Goal: Task Accomplishment & Management: Use online tool/utility

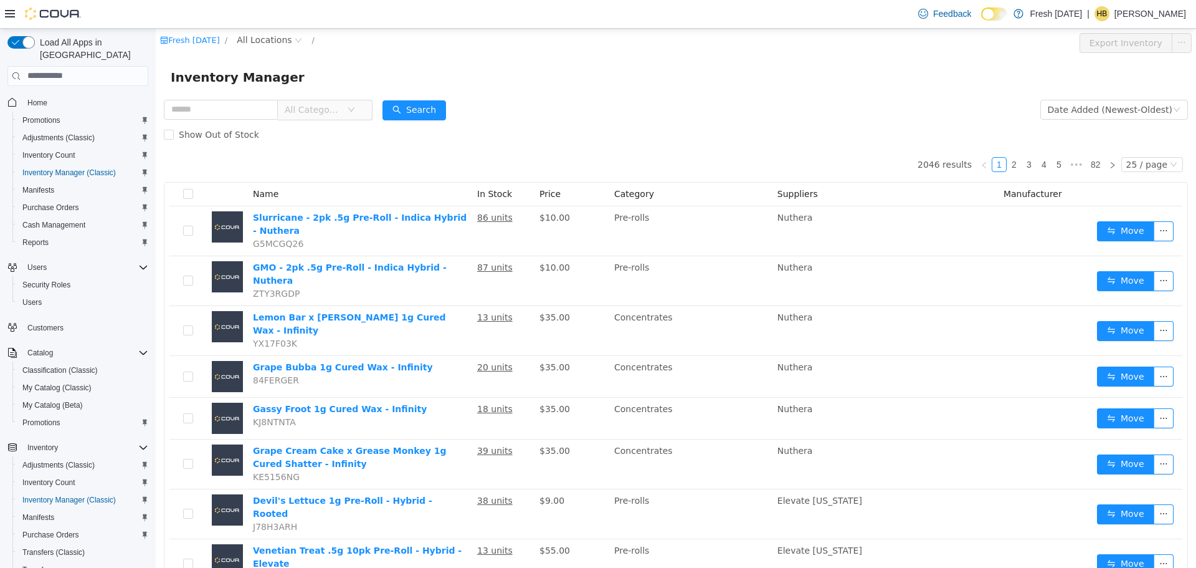
scroll to position [232, 0]
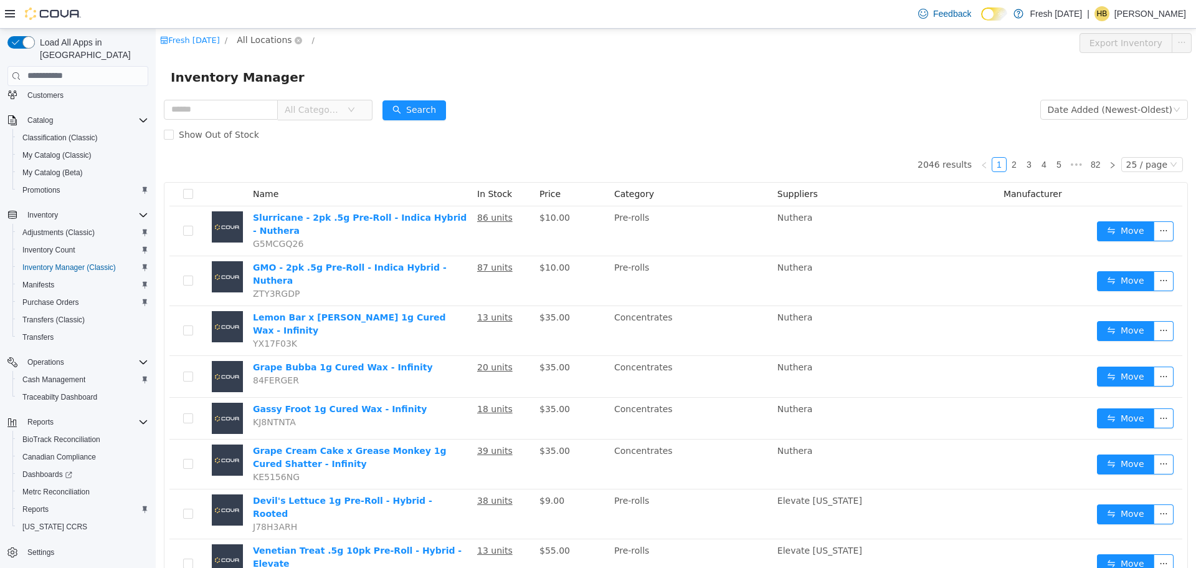
click at [269, 45] on span "All Locations" at bounding box center [264, 39] width 55 height 14
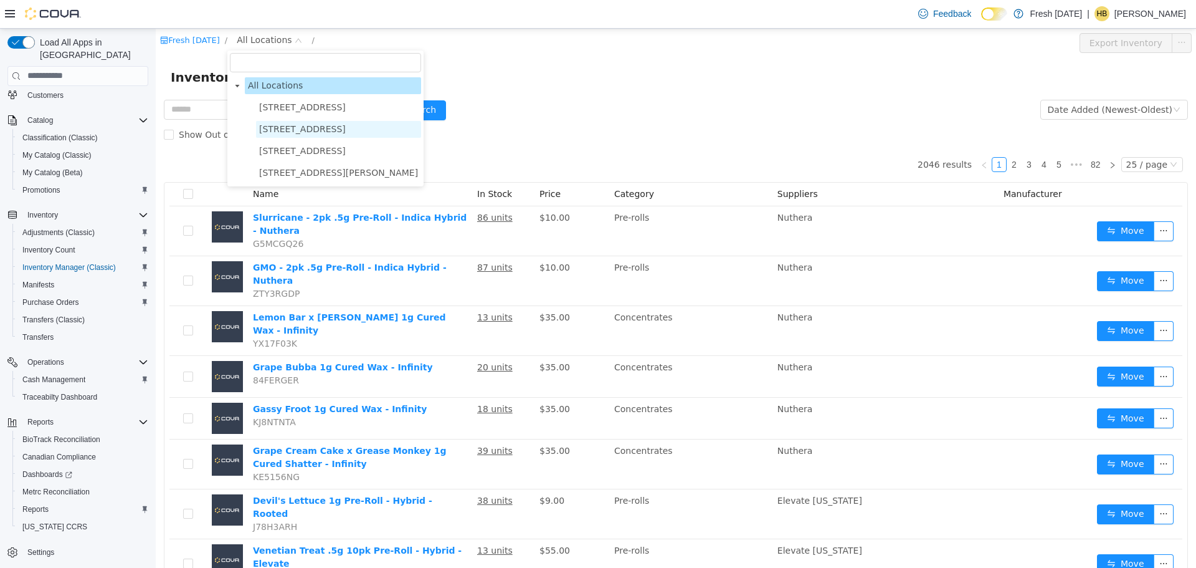
click at [293, 136] on span "[STREET_ADDRESS]" at bounding box center [338, 128] width 165 height 17
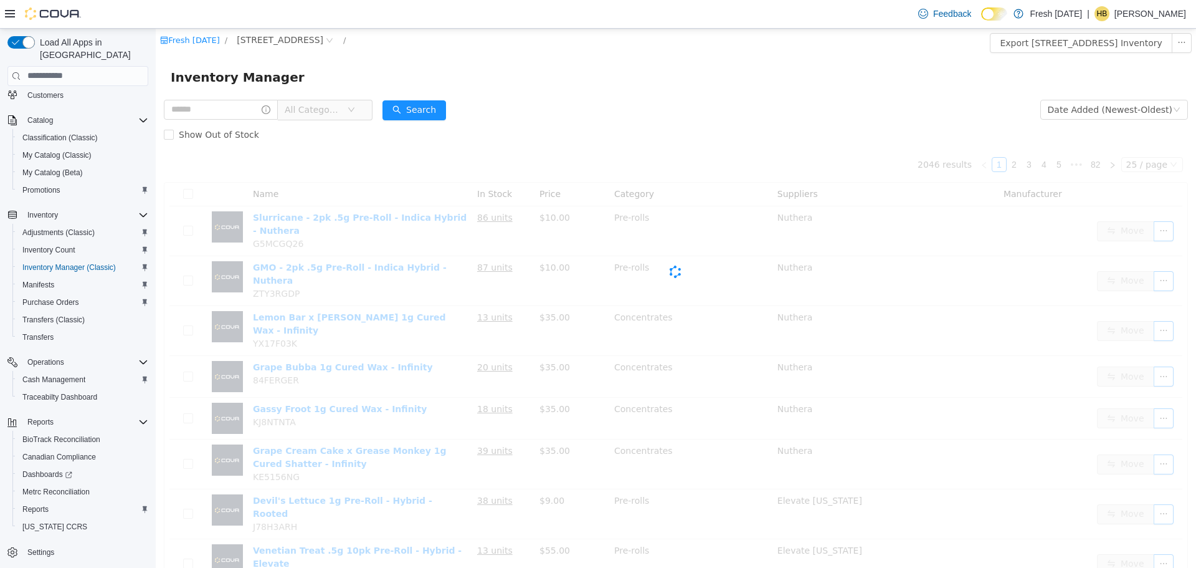
click at [485, 58] on div "Inventory Manager" at bounding box center [676, 77] width 1040 height 40
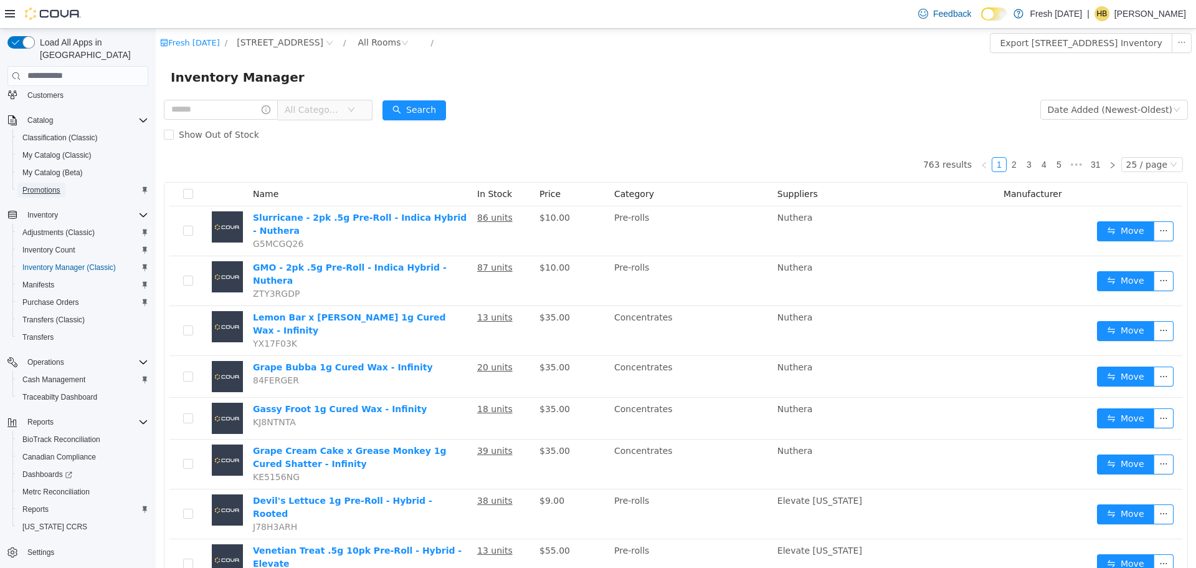
click at [59, 185] on span "Promotions" at bounding box center [41, 190] width 38 height 10
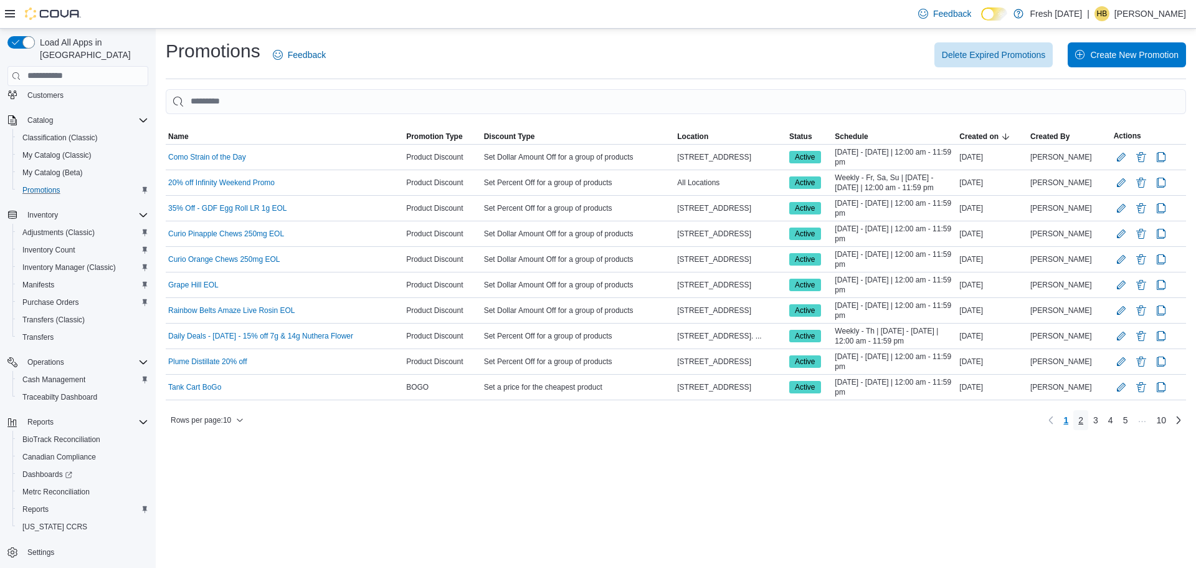
click at [1086, 427] on link "2" at bounding box center [1080, 420] width 15 height 20
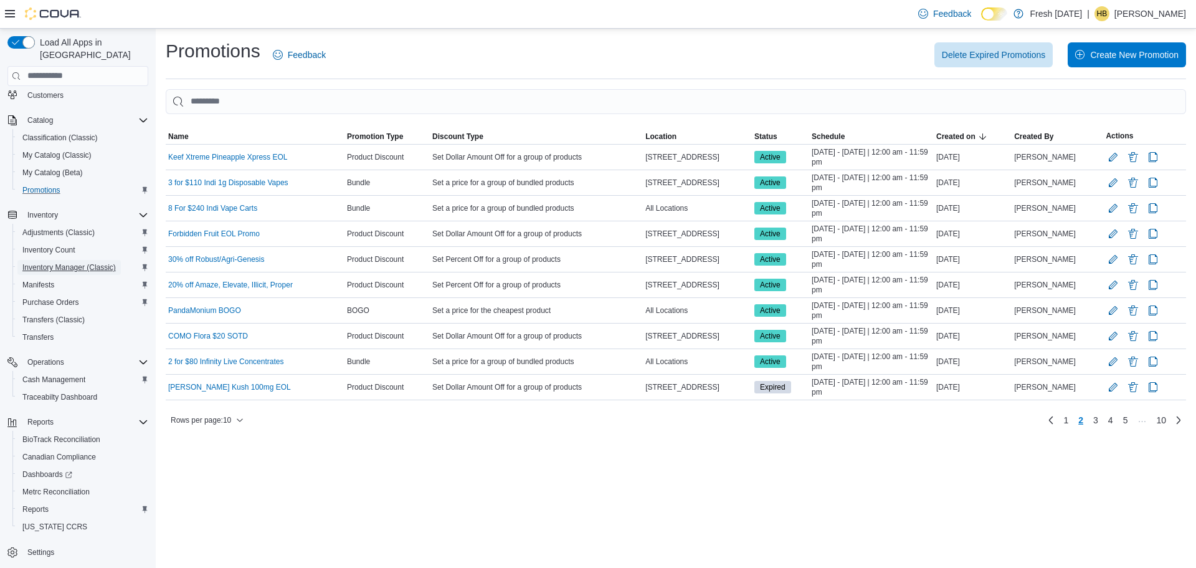
click at [60, 262] on span "Inventory Manager (Classic)" at bounding box center [68, 267] width 93 height 10
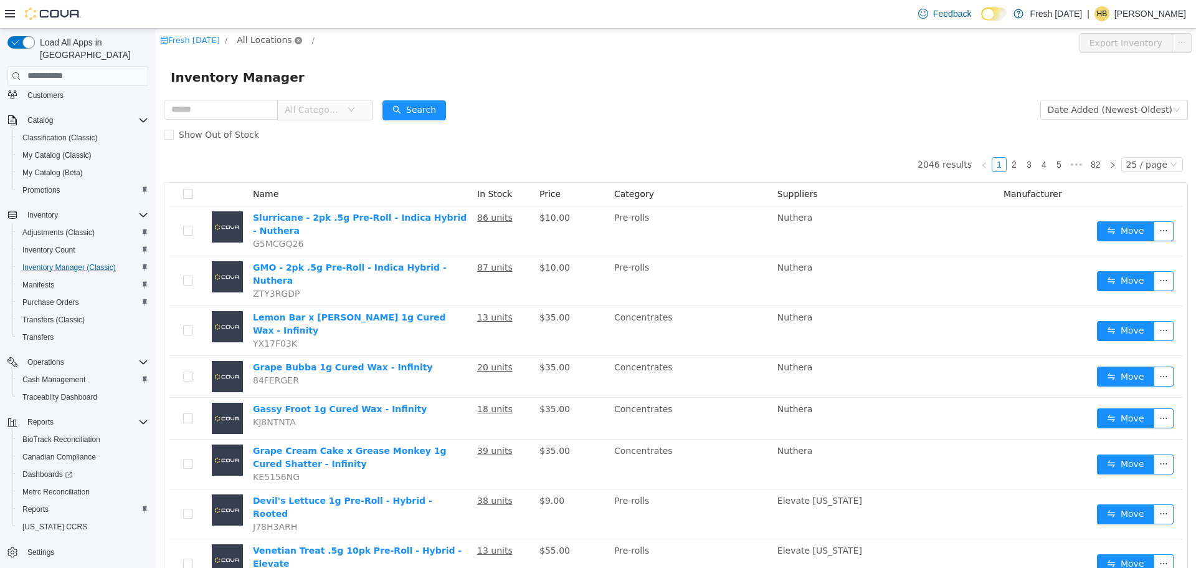
click at [295, 39] on icon "icon: close-circle" at bounding box center [298, 39] width 7 height 7
click at [273, 44] on span "All Locations" at bounding box center [264, 39] width 55 height 14
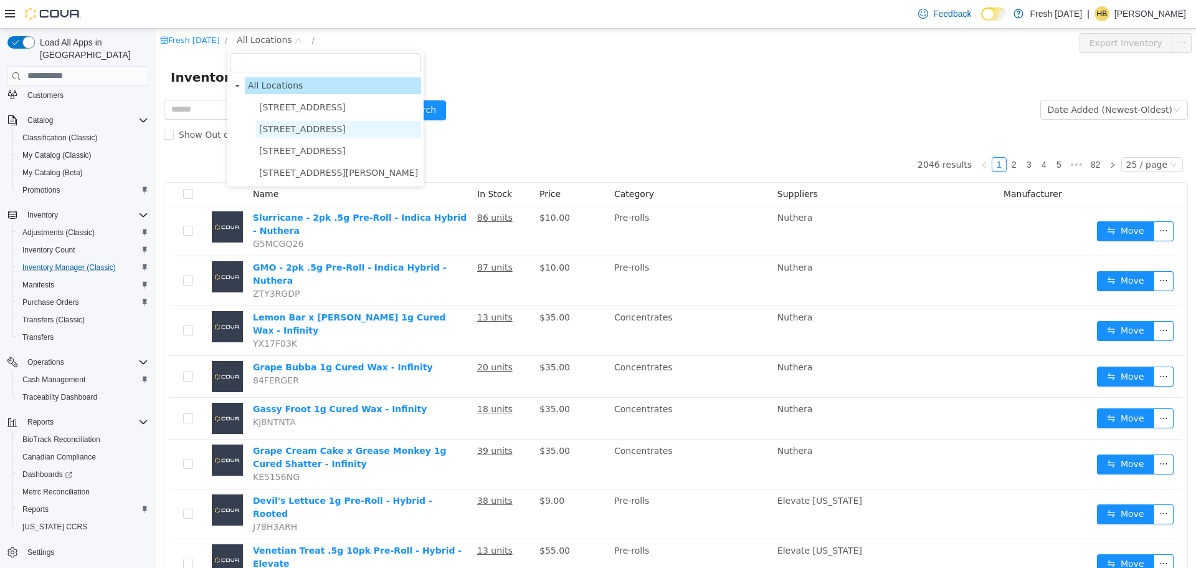
click at [300, 126] on span "[STREET_ADDRESS]" at bounding box center [302, 128] width 87 height 10
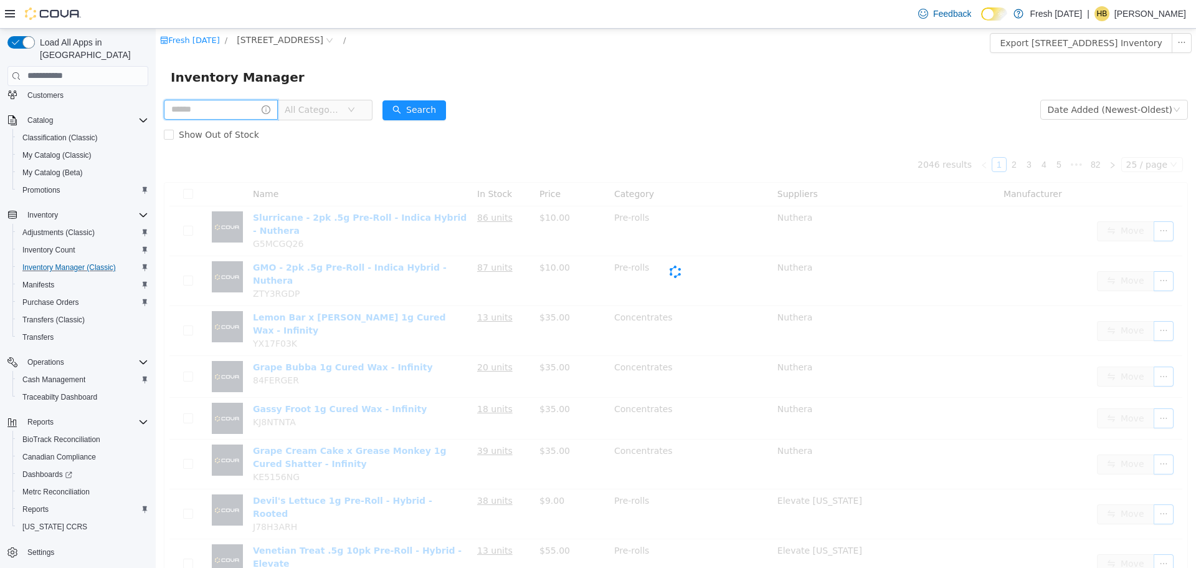
click at [195, 111] on input "text" at bounding box center [221, 109] width 114 height 20
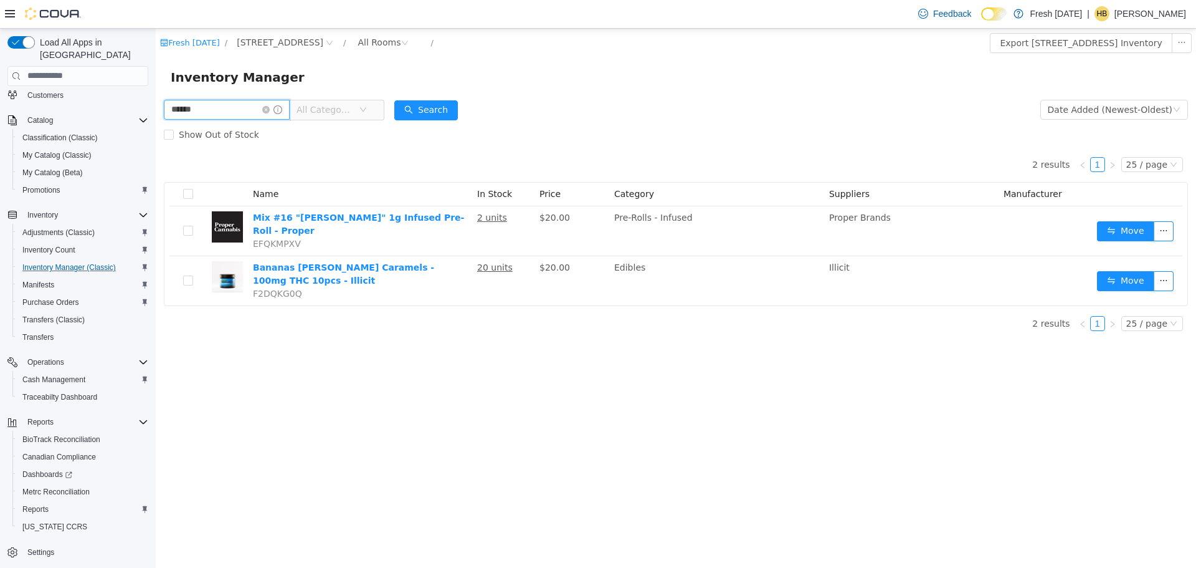
click at [221, 113] on input "******" at bounding box center [227, 109] width 126 height 20
type input "*****"
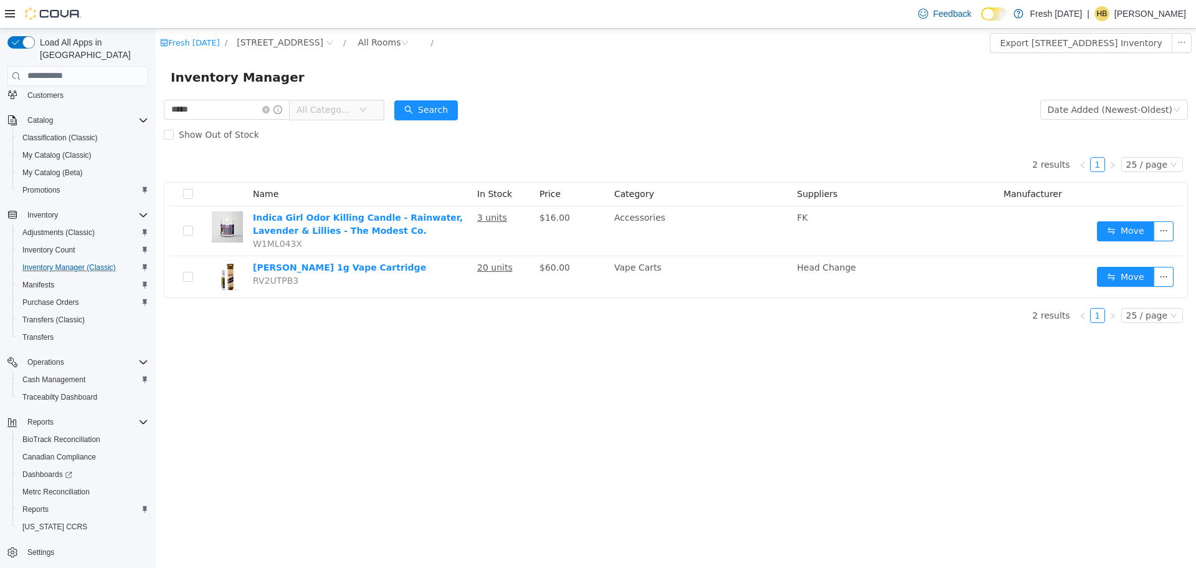
click at [632, 107] on form "***** All Categories Date Added (Newest-Oldest) Search Show Out of Stock" at bounding box center [676, 122] width 1024 height 50
click at [212, 104] on input "*****" at bounding box center [227, 109] width 126 height 20
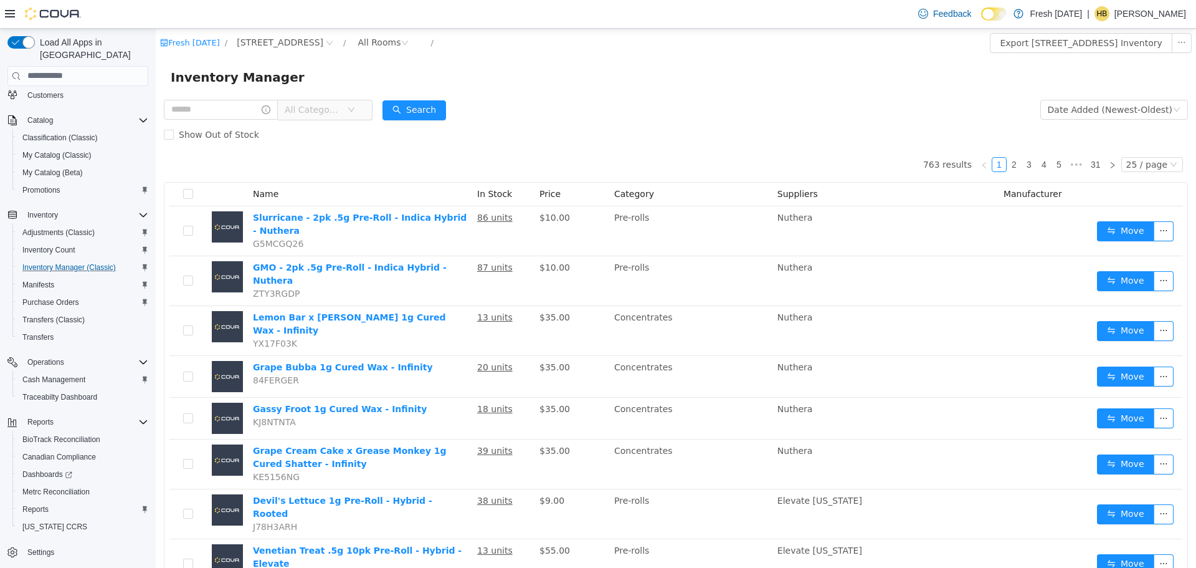
click at [326, 113] on span "All Categories" at bounding box center [313, 109] width 57 height 12
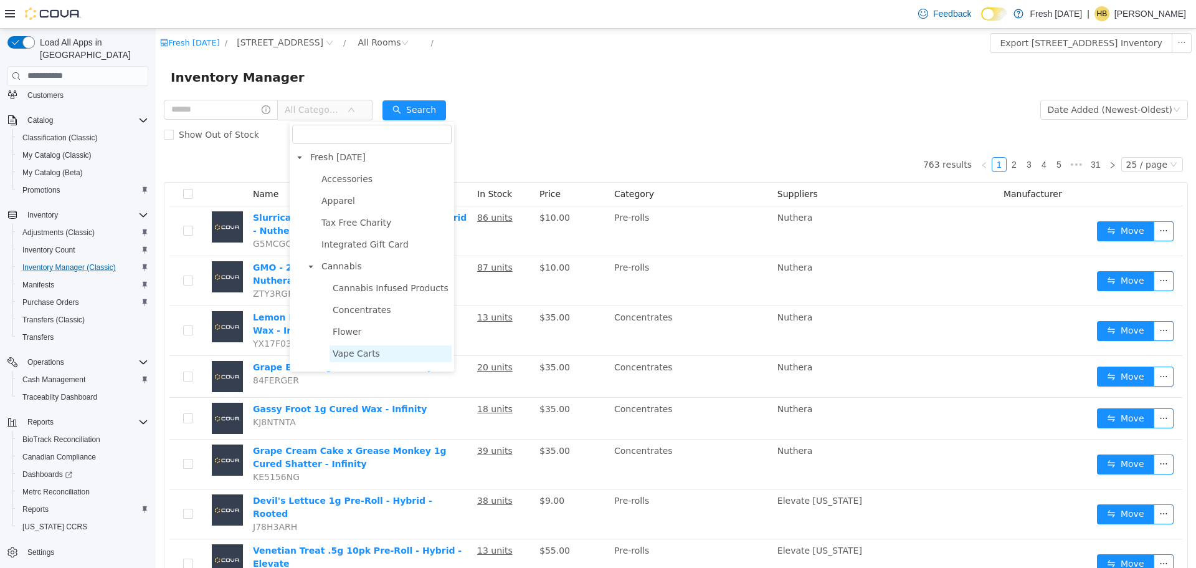
click at [367, 352] on span "Vape Carts" at bounding box center [356, 353] width 47 height 10
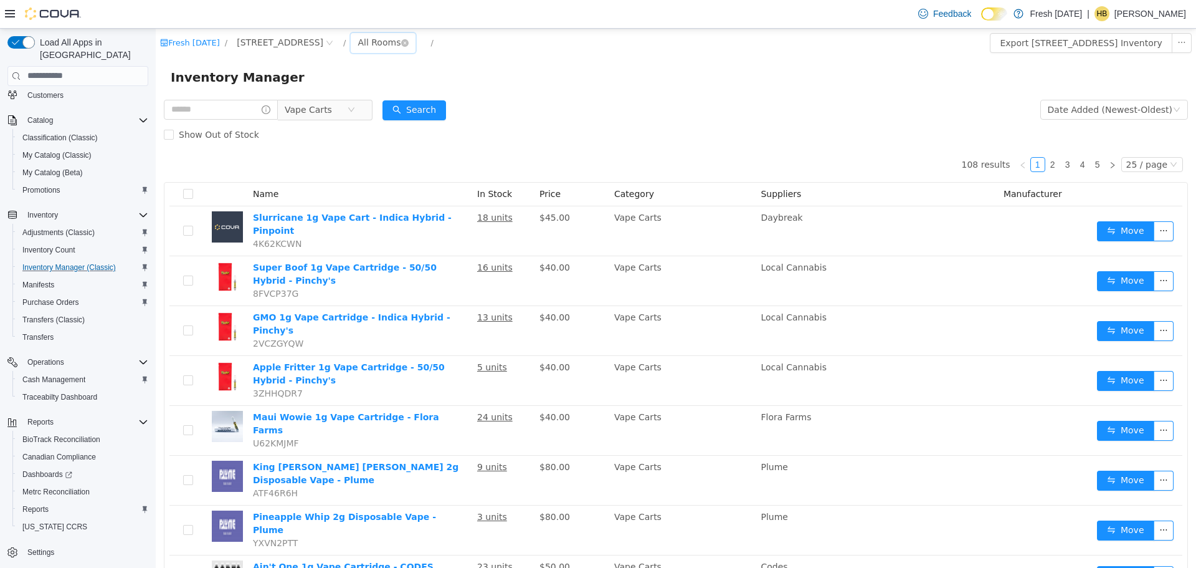
click at [387, 47] on div "All Rooms" at bounding box center [379, 41] width 43 height 19
click at [406, 90] on li "Sales Floor" at bounding box center [393, 87] width 75 height 20
click at [1083, 116] on div "Date Added (Newest-Oldest)" at bounding box center [1110, 109] width 125 height 19
click at [933, 120] on form "Vape Carts Date Added (Newest-Oldest) Search Show Out of Stock" at bounding box center [676, 122] width 1024 height 50
click at [1080, 40] on button "Export Sales Floor Inventory" at bounding box center [1119, 42] width 143 height 20
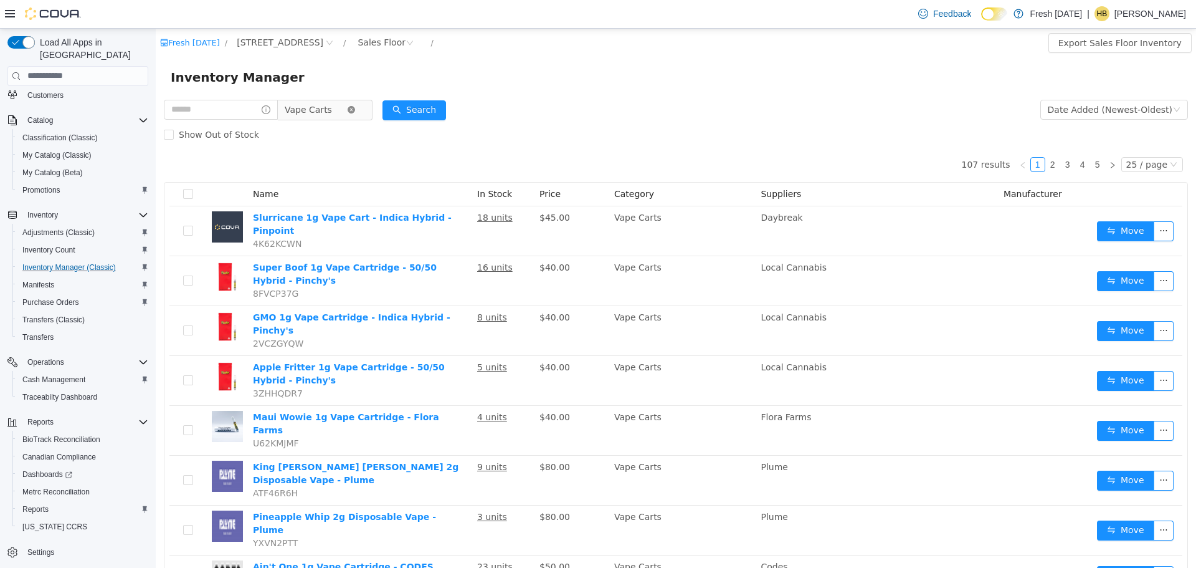
click at [355, 109] on icon "icon: close-circle" at bounding box center [351, 108] width 7 height 7
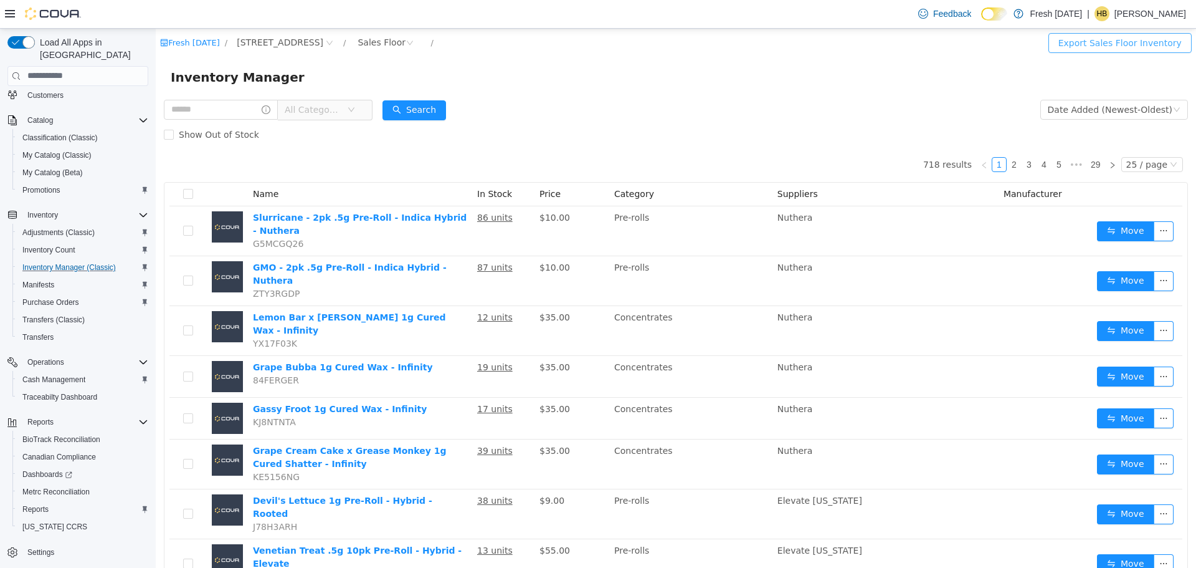
click at [1131, 46] on button "Export Sales Floor Inventory" at bounding box center [1119, 42] width 143 height 20
click at [397, 46] on div "Sales Floor" at bounding box center [382, 41] width 48 height 19
click at [400, 67] on li "All Rooms" at bounding box center [393, 67] width 75 height 20
click at [1061, 45] on button "Export [STREET_ADDRESS] Inventory" at bounding box center [1081, 42] width 182 height 20
click at [233, 115] on input "text" at bounding box center [221, 109] width 114 height 20
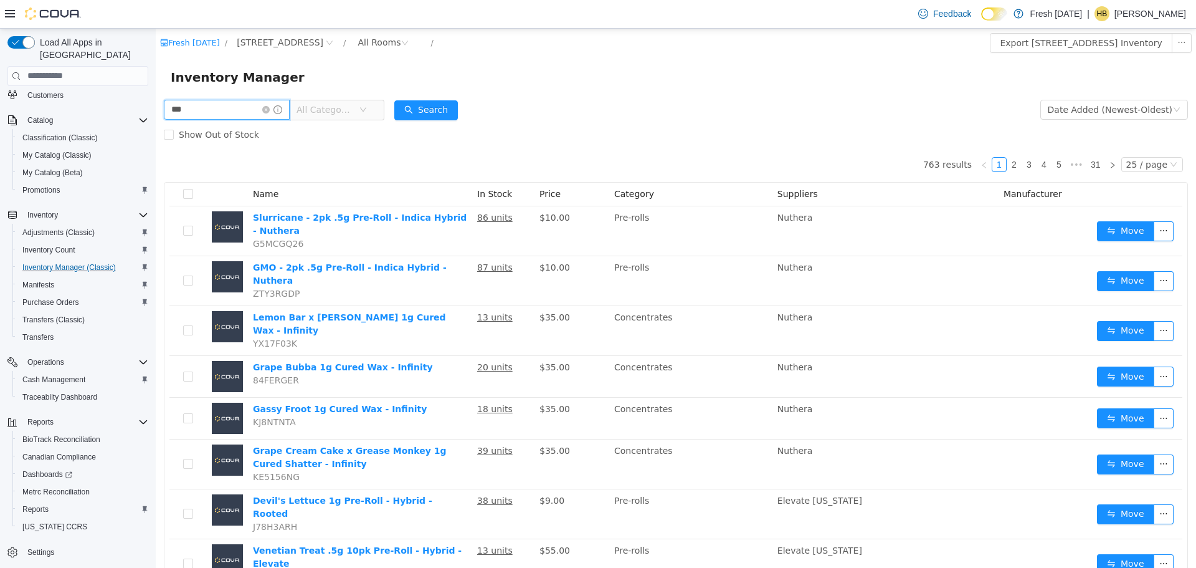
type input "***"
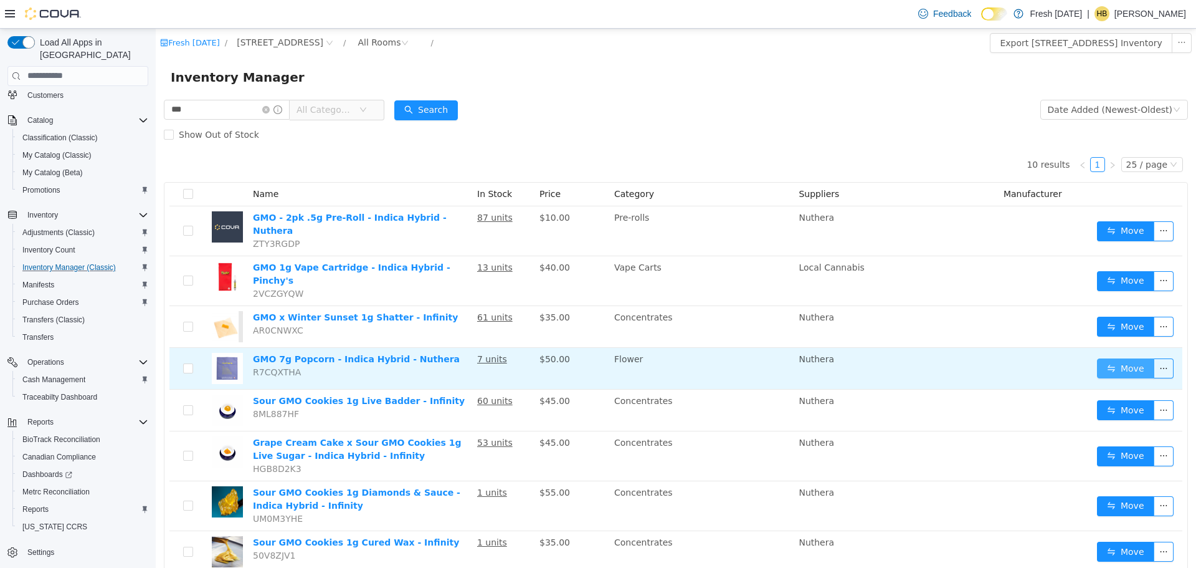
click at [1125, 358] on button "Move" at bounding box center [1125, 368] width 57 height 20
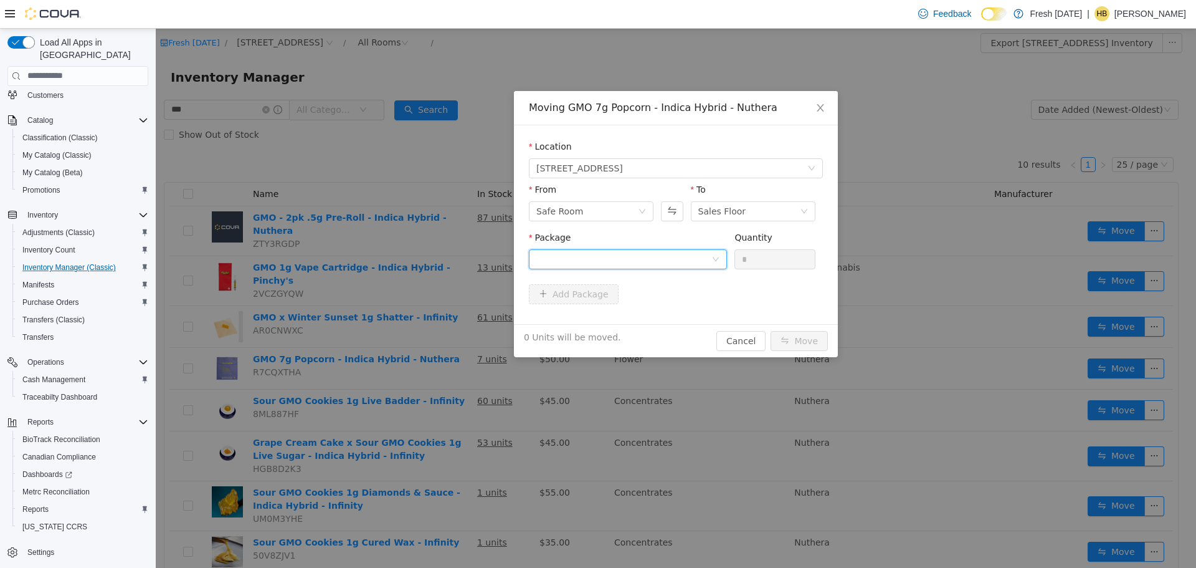
click at [652, 258] on div at bounding box center [623, 258] width 175 height 19
click at [736, 204] on div "Sales Floor" at bounding box center [722, 210] width 48 height 19
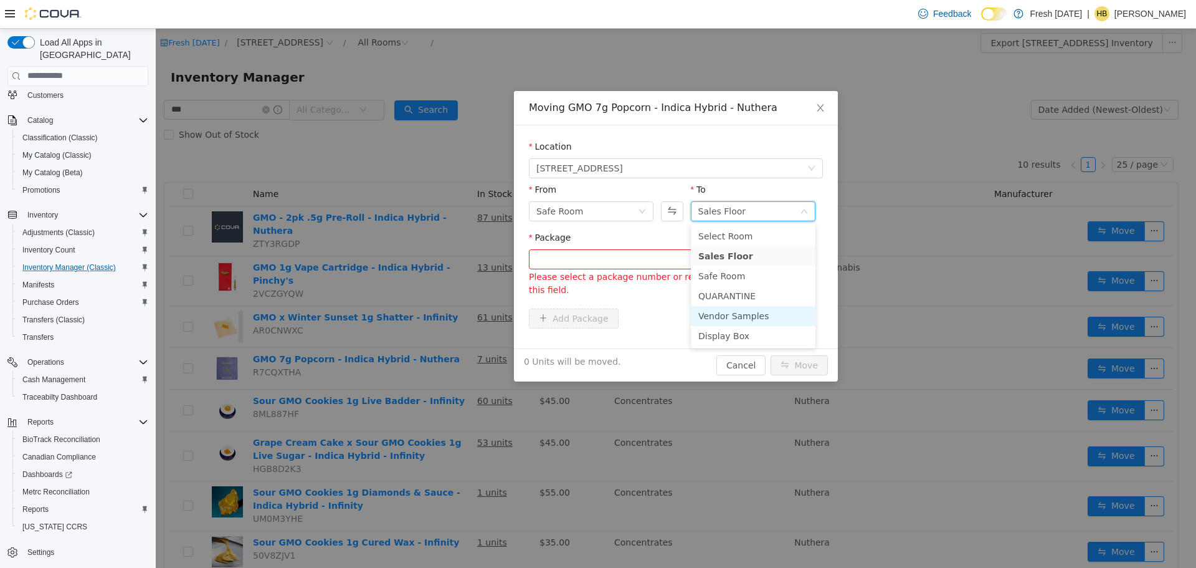
click at [750, 316] on li "Vendor Samples" at bounding box center [753, 315] width 125 height 20
click at [625, 264] on div at bounding box center [623, 258] width 175 height 19
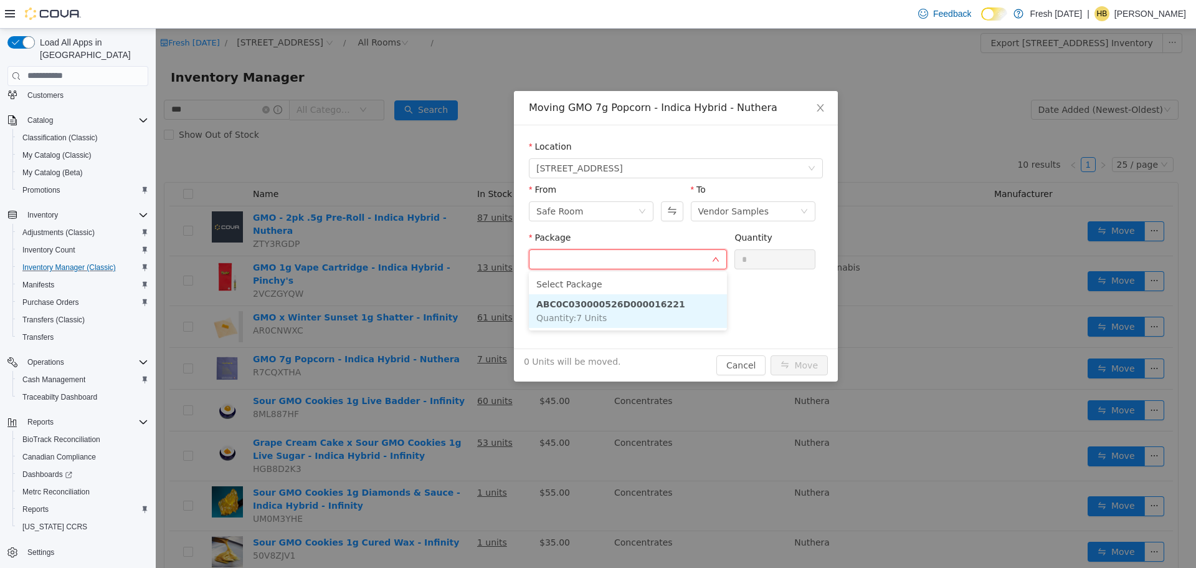
click at [636, 316] on li "ABC0C030000526D000016221 Quantity : 7 Units" at bounding box center [628, 310] width 198 height 34
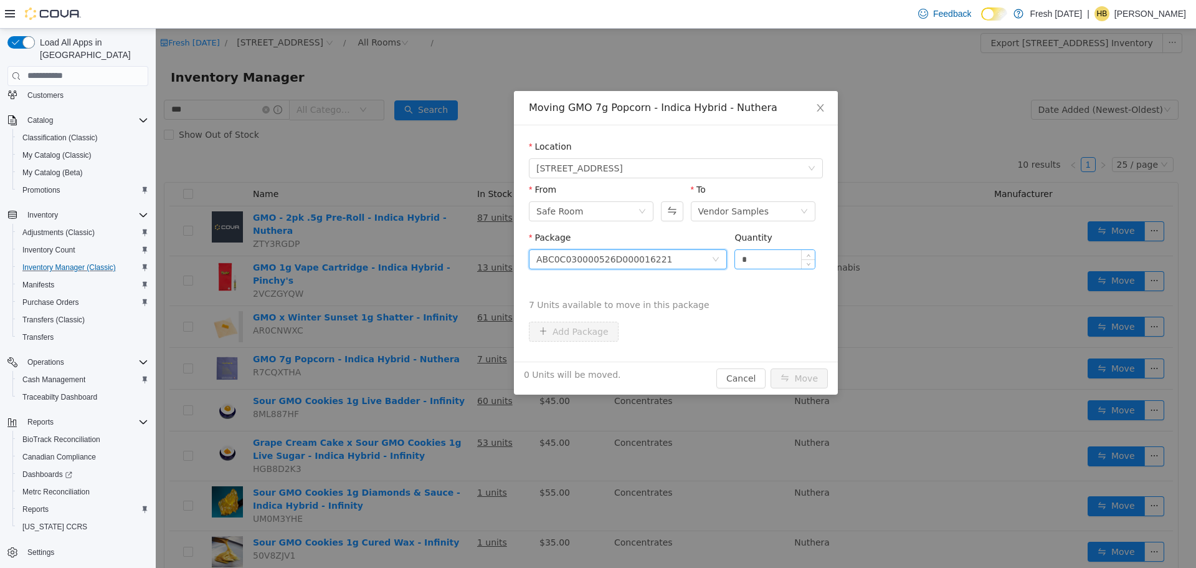
click at [761, 254] on input "*" at bounding box center [775, 258] width 80 height 19
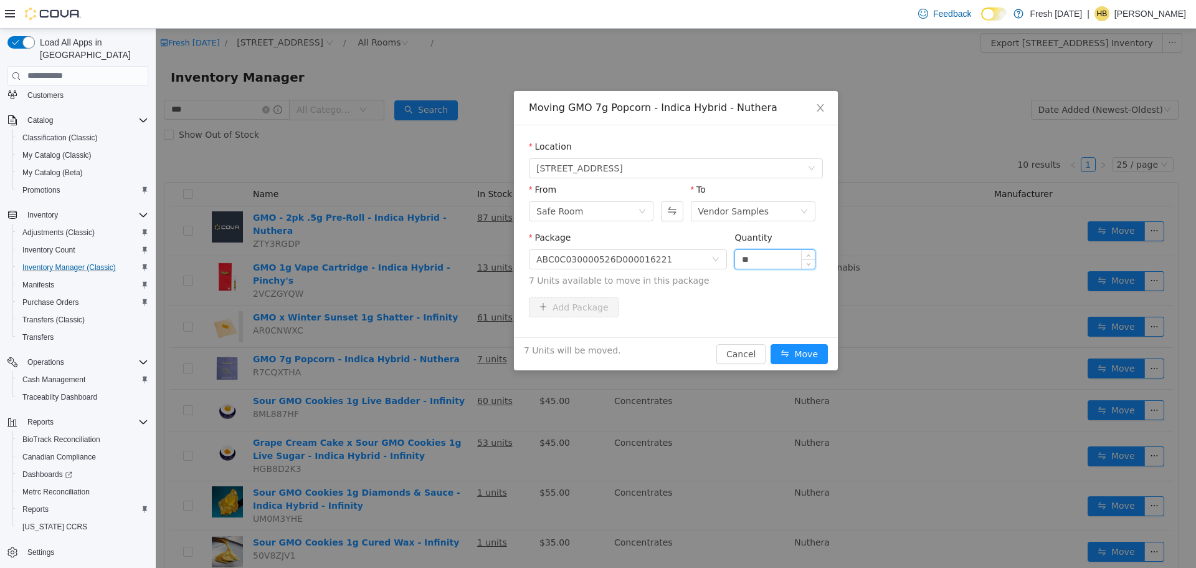
type input "**"
click at [771, 343] on button "Move" at bounding box center [799, 353] width 57 height 20
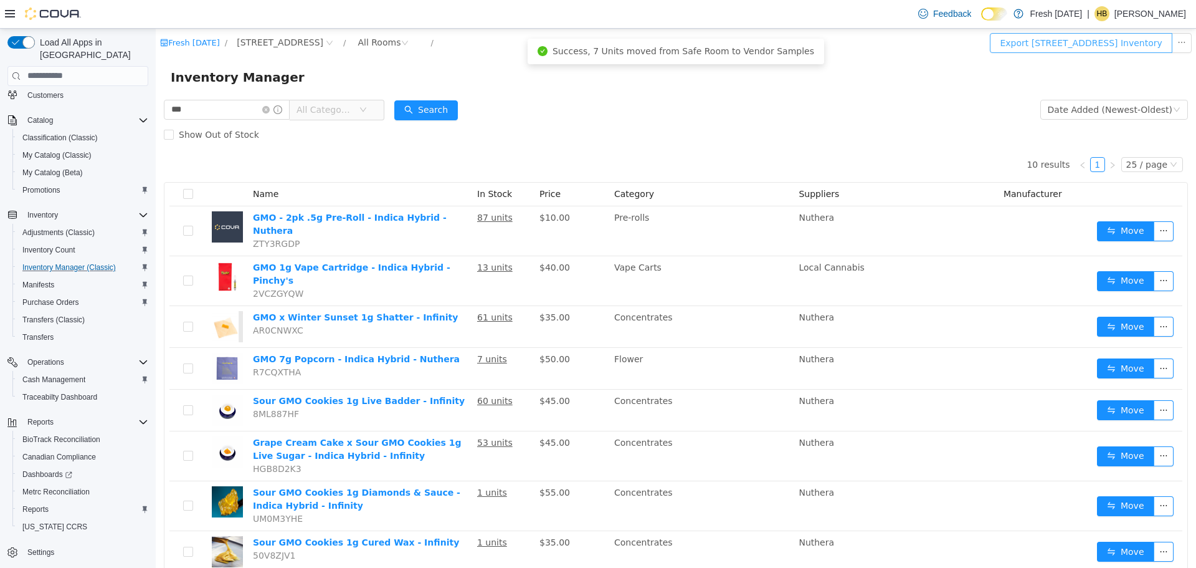
click at [1091, 46] on button "Export [STREET_ADDRESS] Inventory" at bounding box center [1081, 42] width 182 height 20
click at [219, 115] on input "***" at bounding box center [227, 109] width 126 height 20
type input "******"
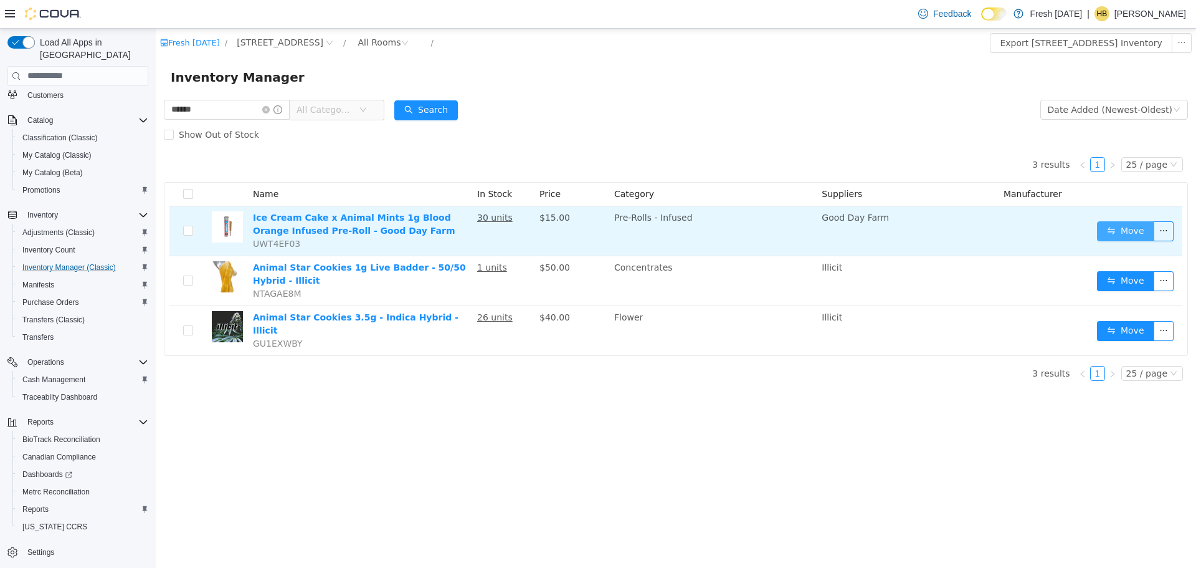
click at [1106, 232] on button "Move" at bounding box center [1125, 231] width 57 height 20
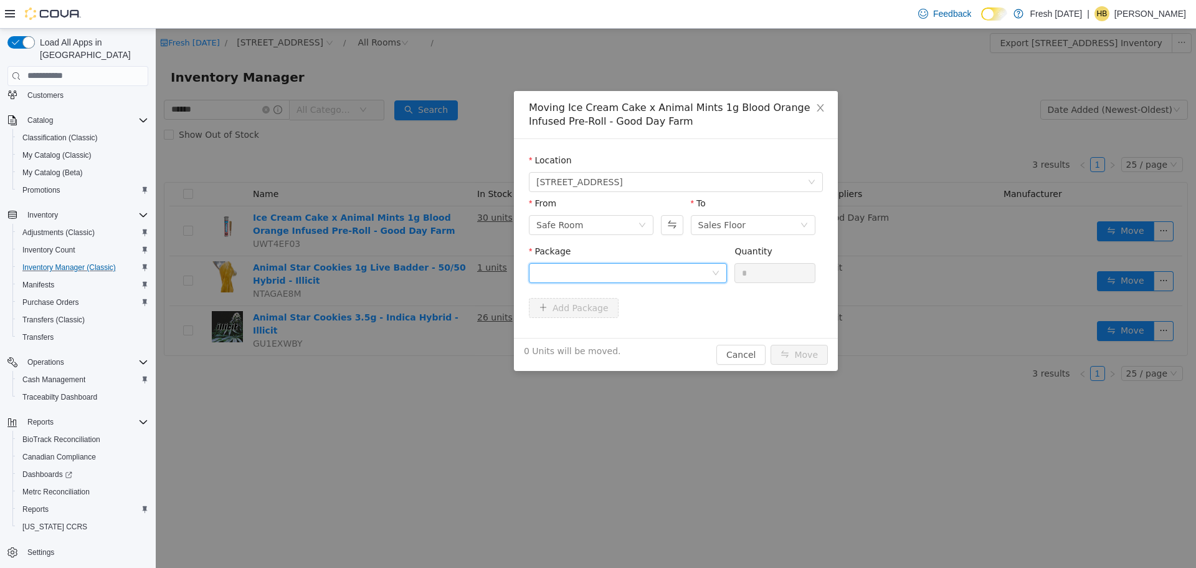
click at [658, 272] on div at bounding box center [623, 272] width 175 height 19
click at [643, 316] on strong "1A40C0300003DBA000323331" at bounding box center [610, 317] width 149 height 10
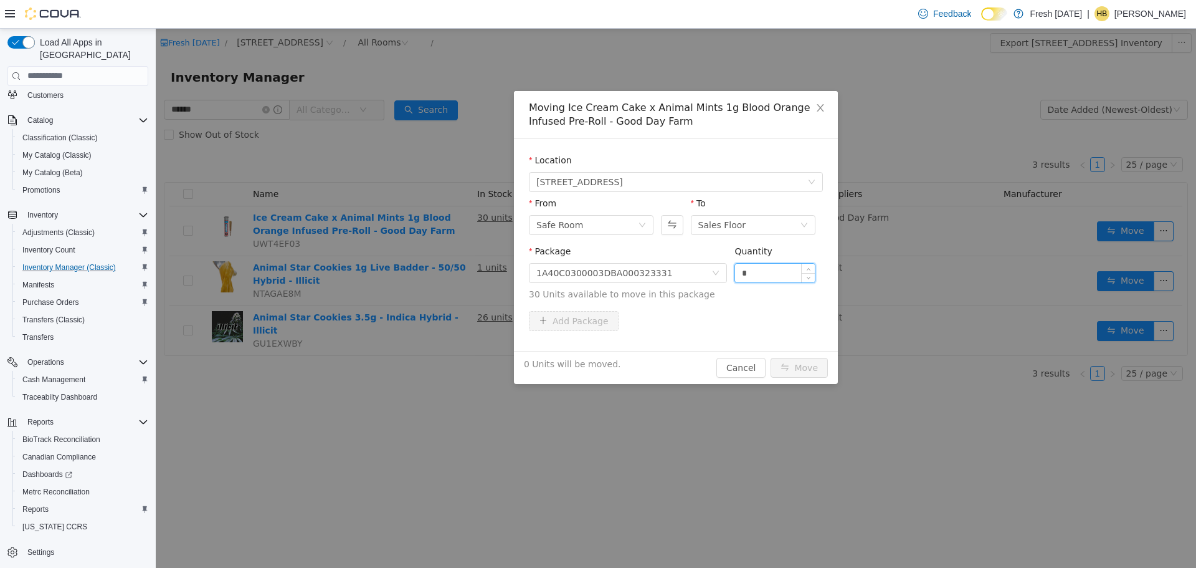
click at [771, 264] on input "*" at bounding box center [775, 272] width 80 height 19
type input "***"
click at [771, 357] on button "Move" at bounding box center [799, 367] width 57 height 20
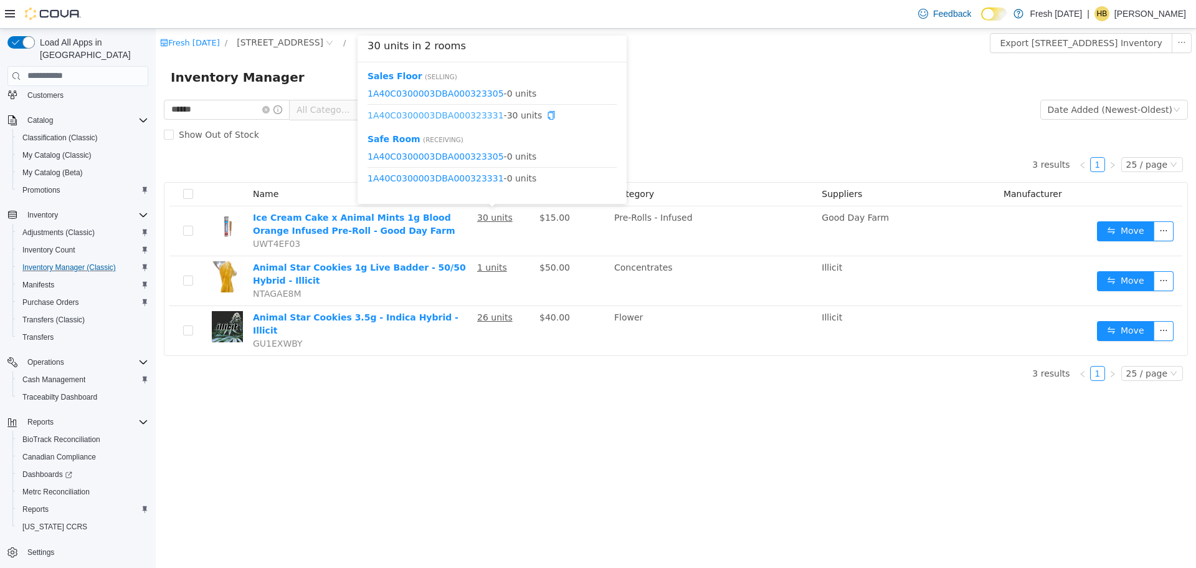
click at [480, 118] on link "1A40C0300003DBA000323331" at bounding box center [436, 115] width 136 height 10
click at [708, 138] on div "Show Out of Stock" at bounding box center [676, 133] width 1024 height 25
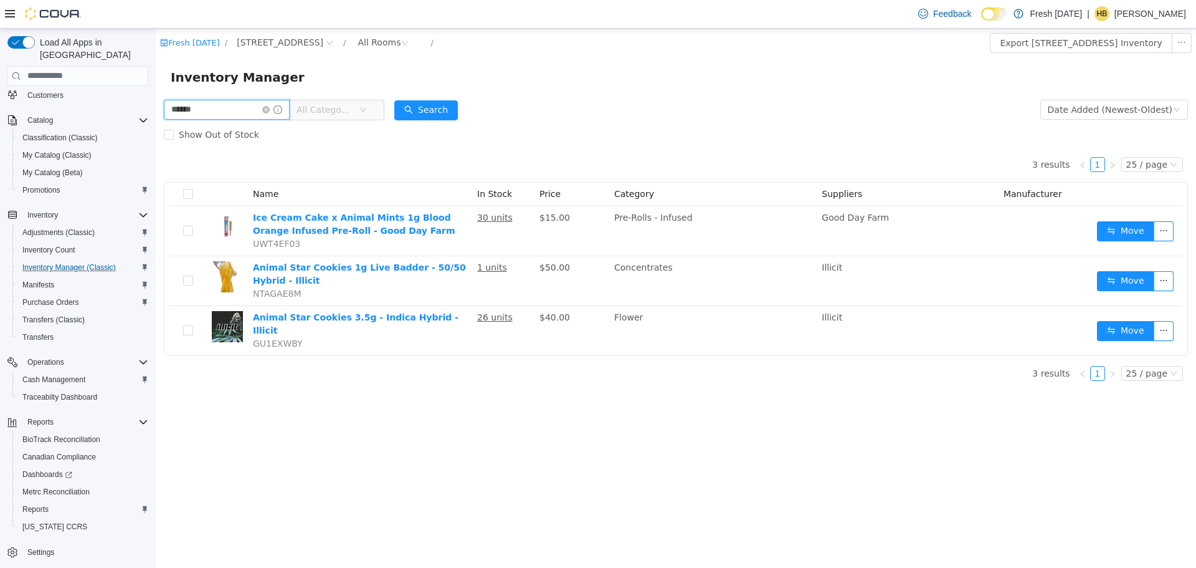
click at [196, 99] on input "******" at bounding box center [227, 109] width 126 height 20
type input "*******"
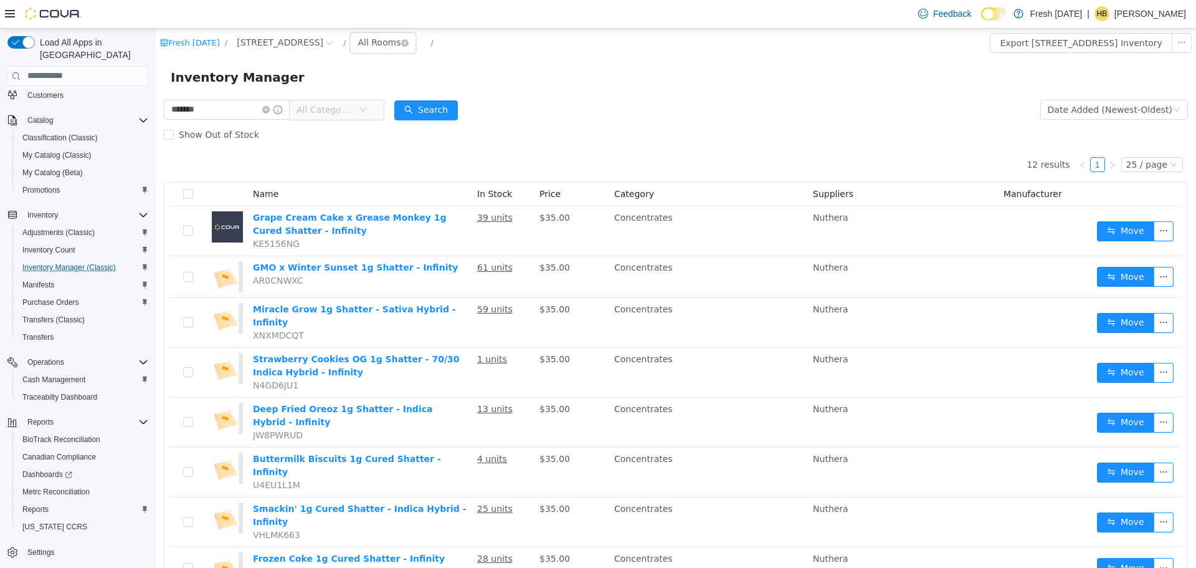
click at [379, 42] on div "All Rooms" at bounding box center [379, 41] width 43 height 19
click at [392, 108] on li "Safe Room" at bounding box center [393, 107] width 75 height 20
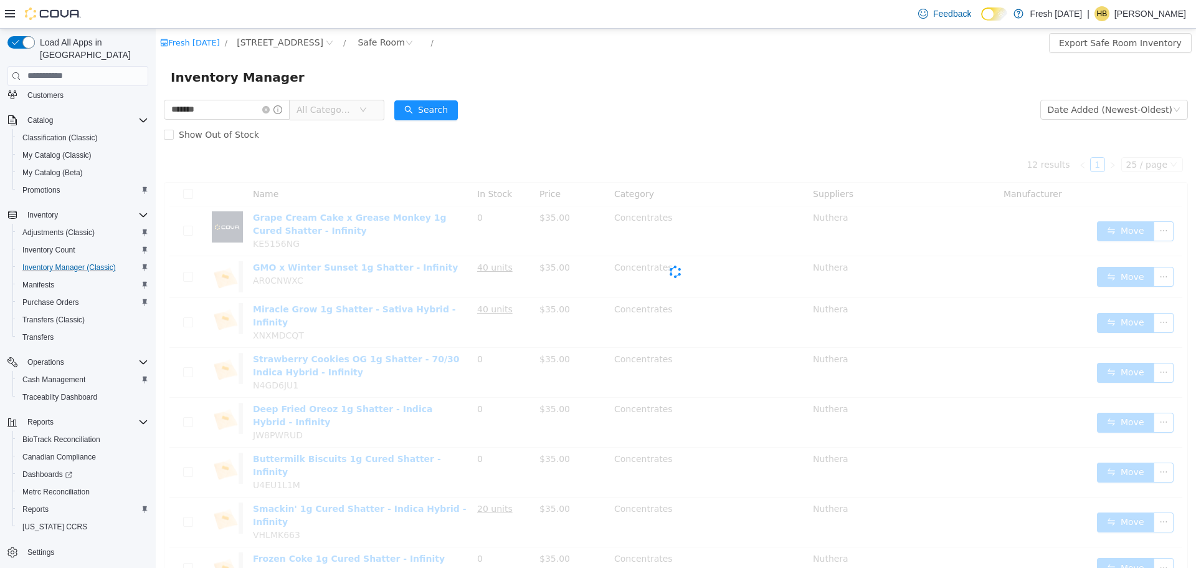
click at [366, 108] on icon "icon: down" at bounding box center [363, 109] width 6 height 4
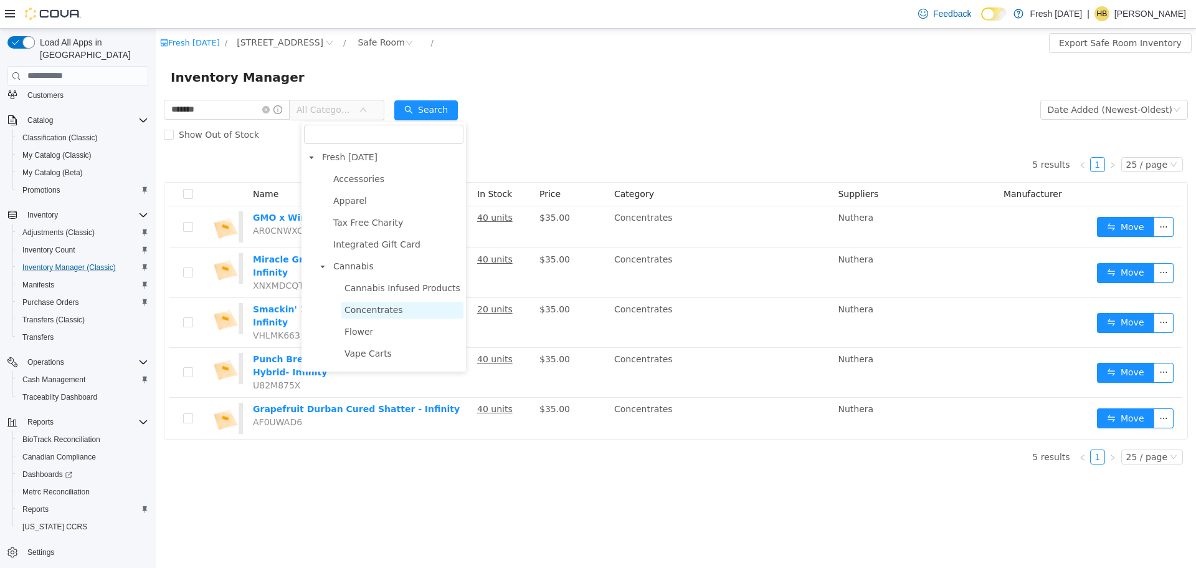
click at [392, 310] on span "Concentrates" at bounding box center [374, 309] width 59 height 10
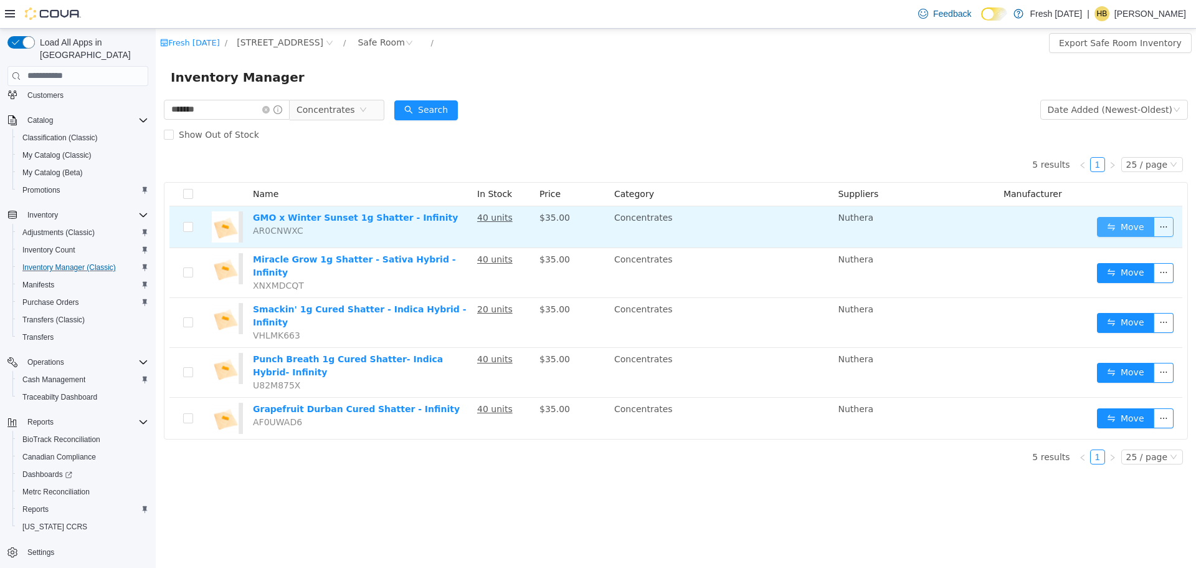
drag, startPoint x: 1164, startPoint y: 222, endPoint x: 1149, endPoint y: 230, distance: 16.2
click at [1164, 222] on button "button" at bounding box center [1164, 226] width 20 height 20
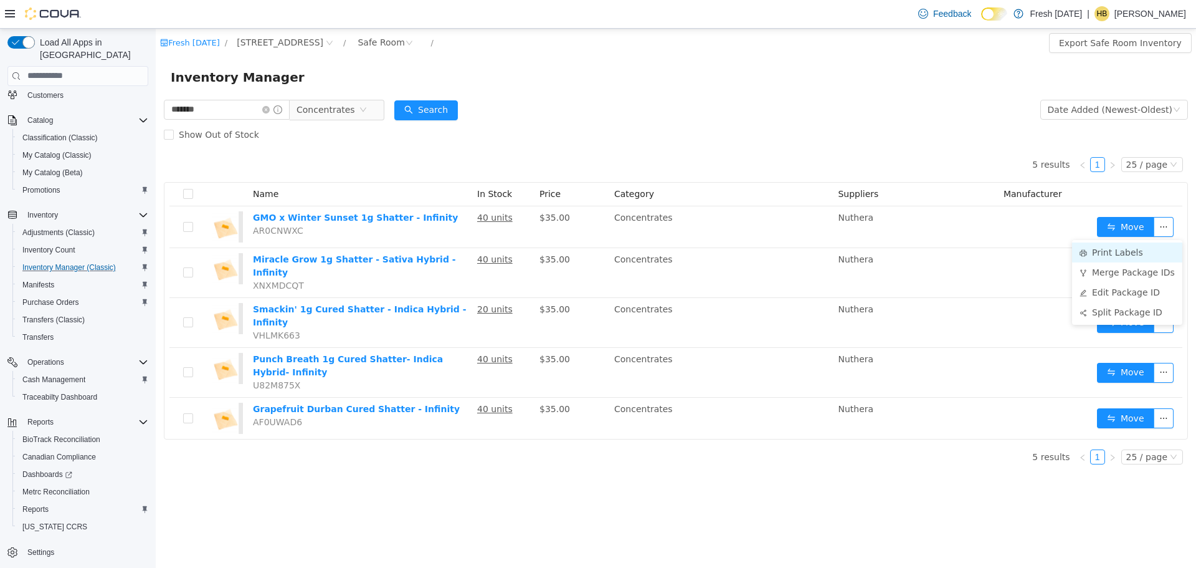
click at [1110, 252] on li "Print Labels" at bounding box center [1127, 252] width 110 height 20
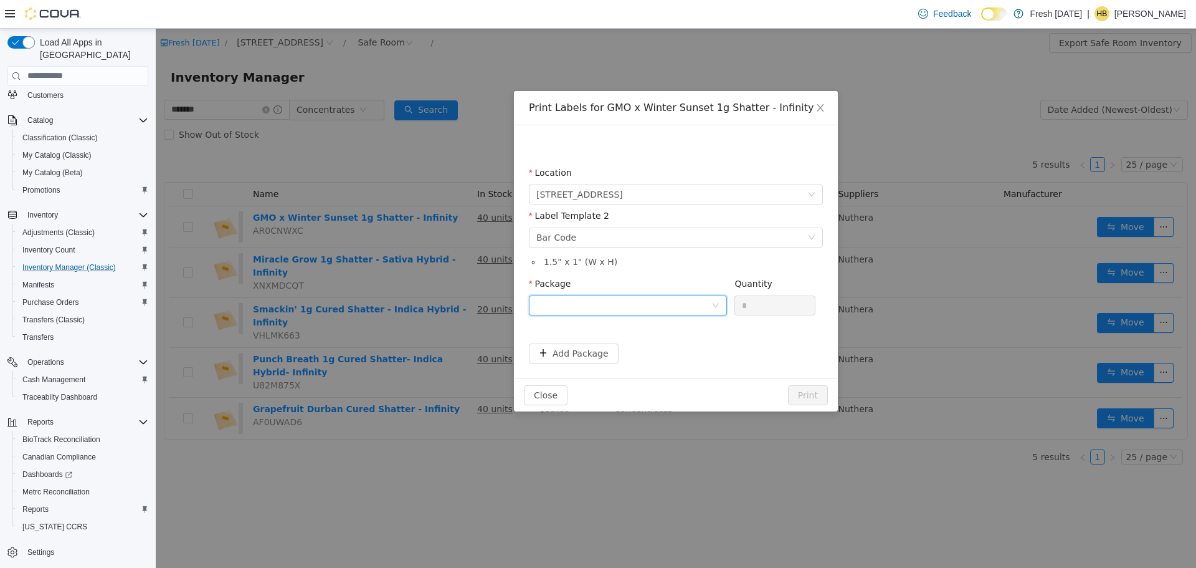
click at [638, 300] on div at bounding box center [623, 304] width 175 height 19
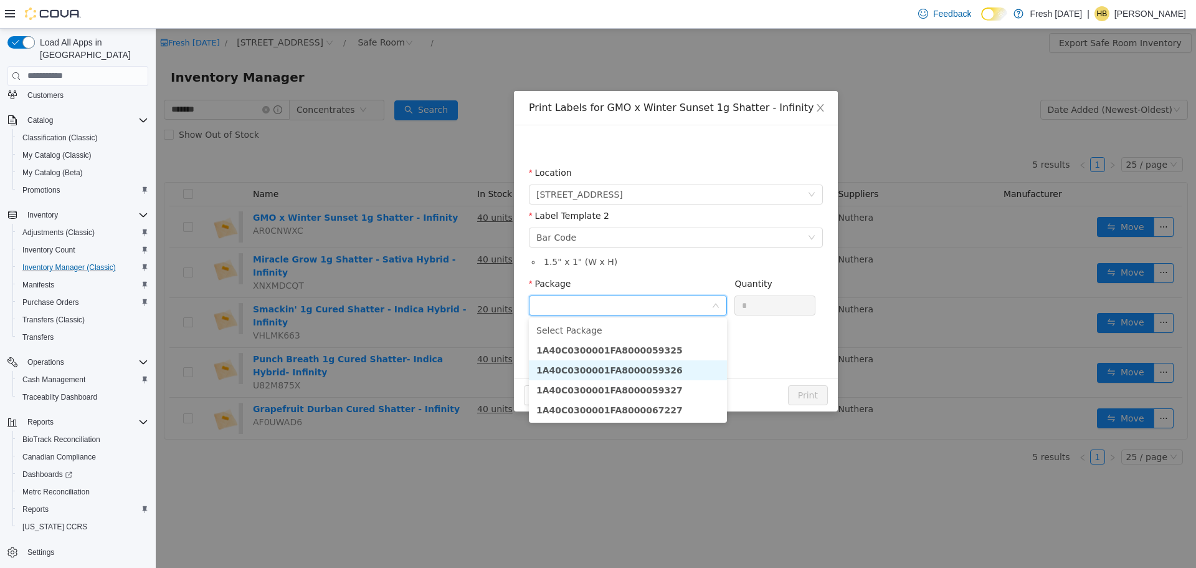
click at [679, 368] on li "1A40C0300001FA8000059326" at bounding box center [628, 369] width 198 height 20
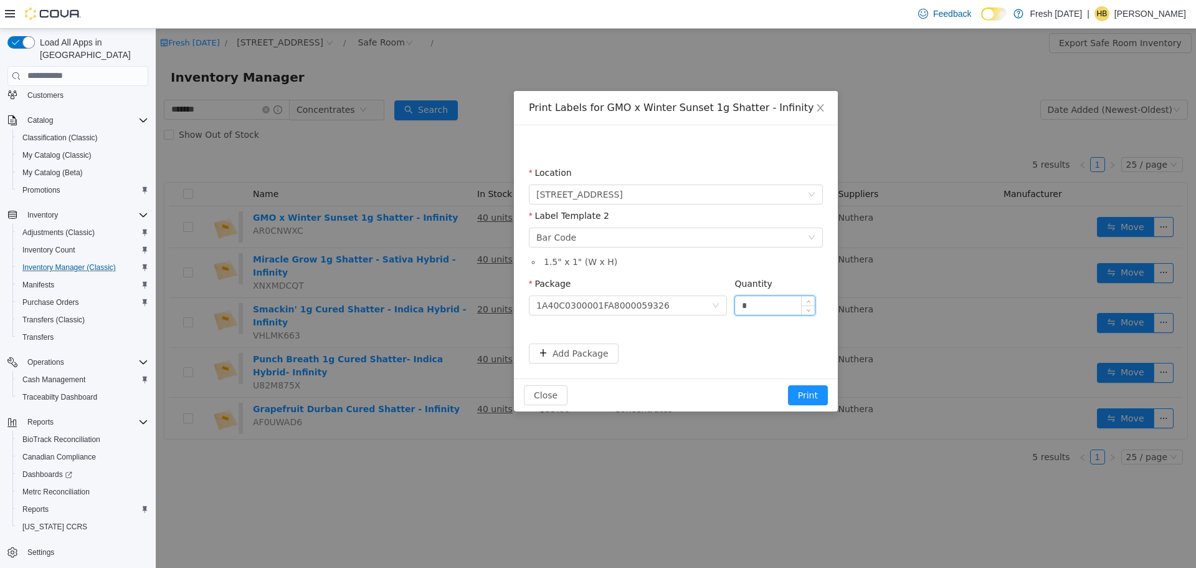
click at [774, 302] on input "*" at bounding box center [775, 304] width 80 height 19
type input "**"
click at [788, 384] on button "Print" at bounding box center [808, 394] width 40 height 20
click at [774, 302] on input "**" at bounding box center [775, 304] width 80 height 19
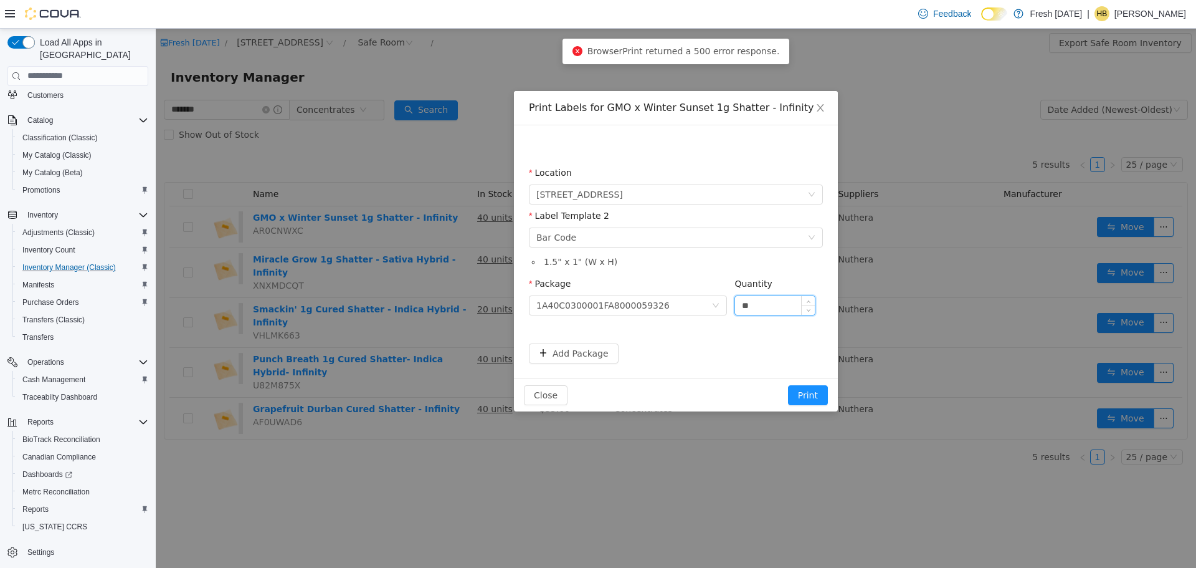
click at [788, 384] on button "Print" at bounding box center [808, 394] width 40 height 20
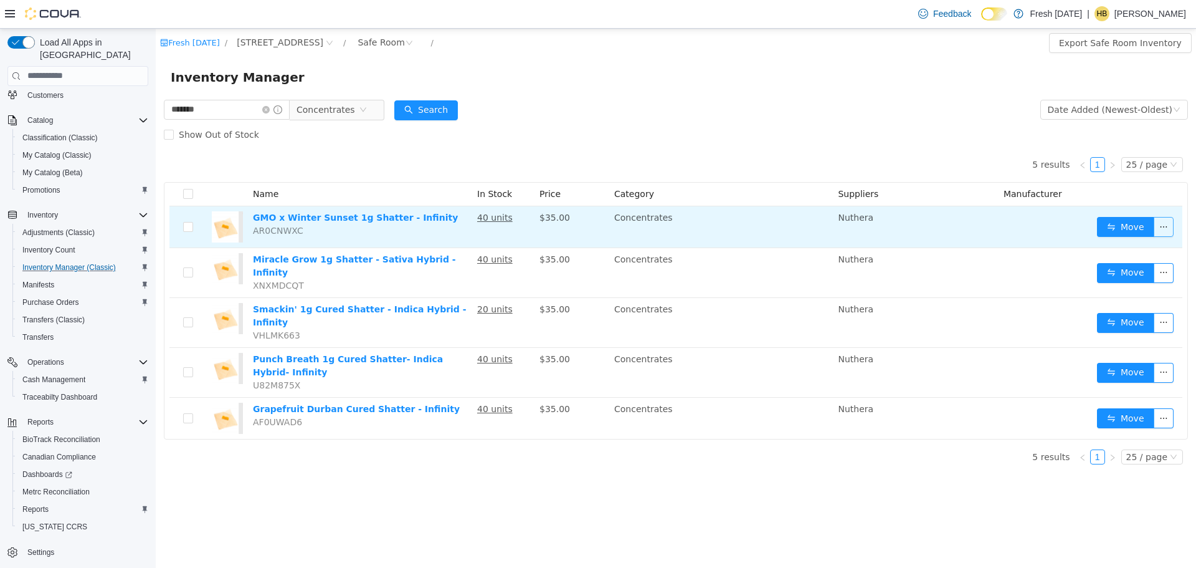
click at [1170, 228] on button "button" at bounding box center [1164, 226] width 20 height 20
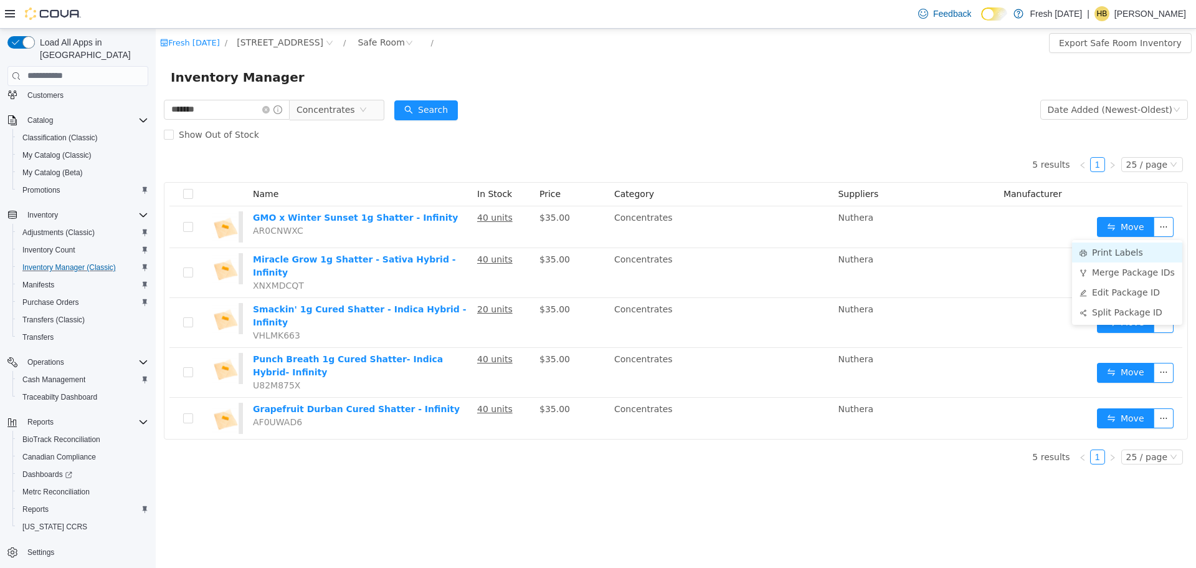
click at [1143, 246] on li "Print Labels" at bounding box center [1127, 252] width 110 height 20
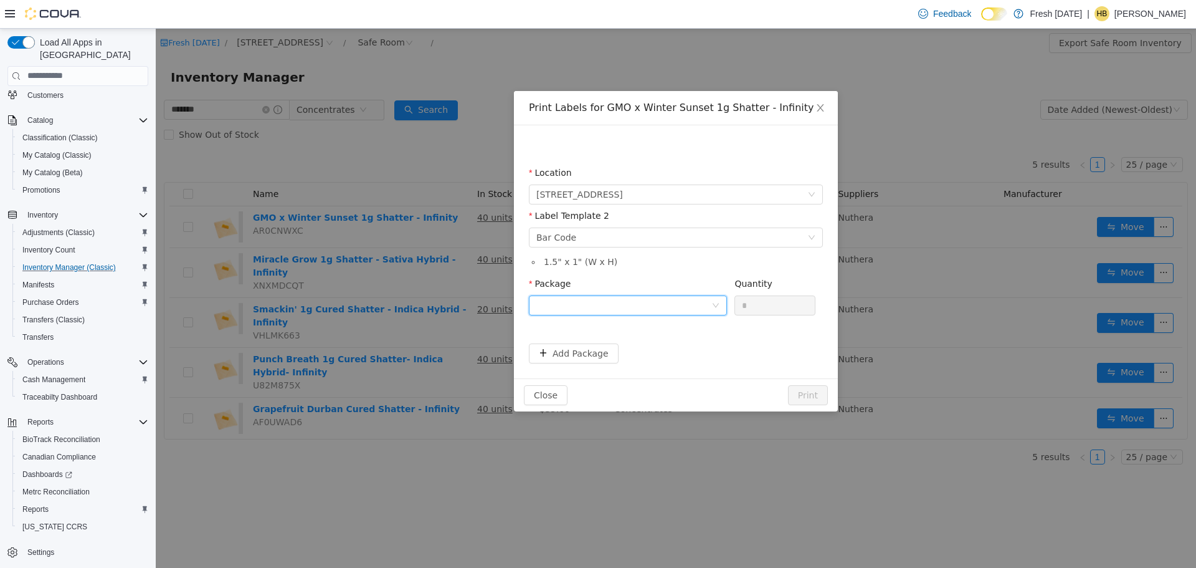
click at [691, 306] on div at bounding box center [623, 304] width 175 height 19
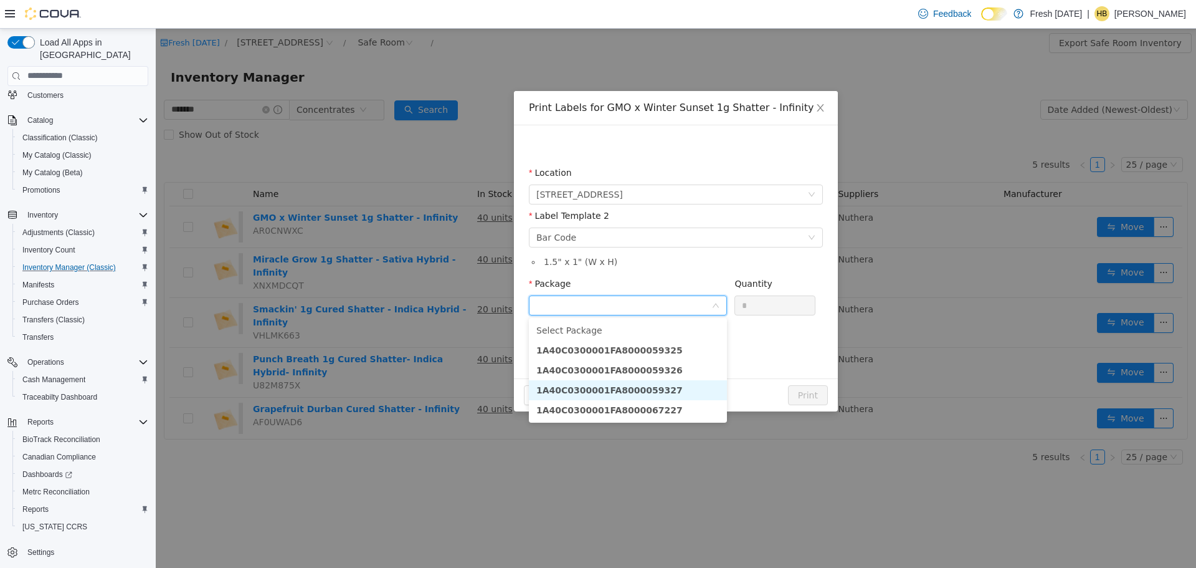
click at [673, 389] on li "1A40C0300001FA8000059327" at bounding box center [628, 389] width 198 height 20
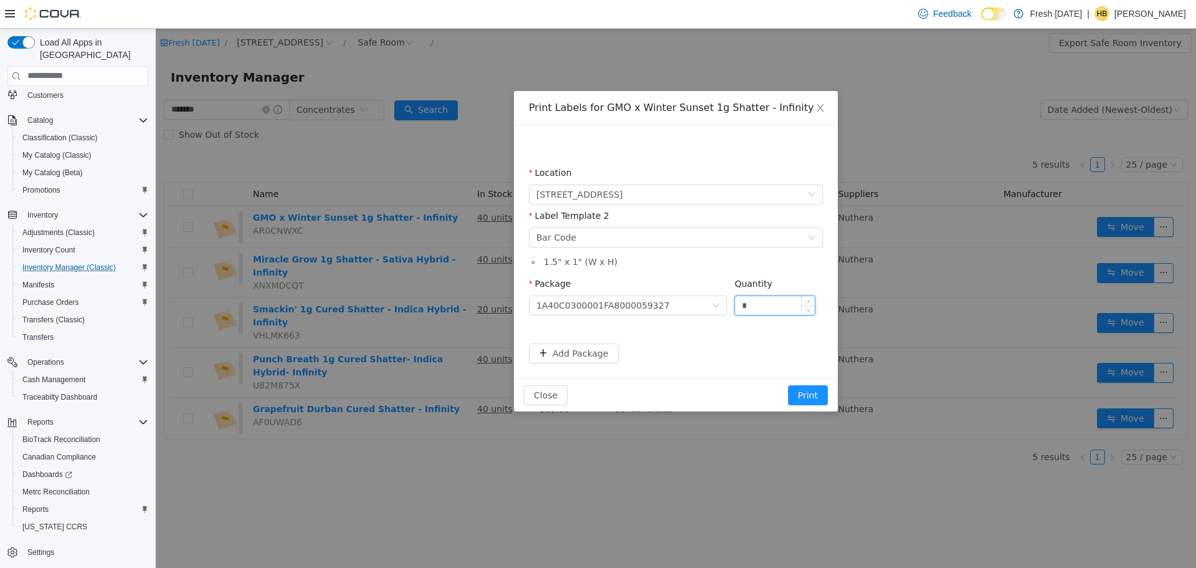
click at [774, 305] on input "*" at bounding box center [775, 304] width 80 height 19
type input "**"
click at [788, 384] on button "Print" at bounding box center [808, 394] width 40 height 20
click at [806, 389] on button "Print" at bounding box center [808, 394] width 40 height 20
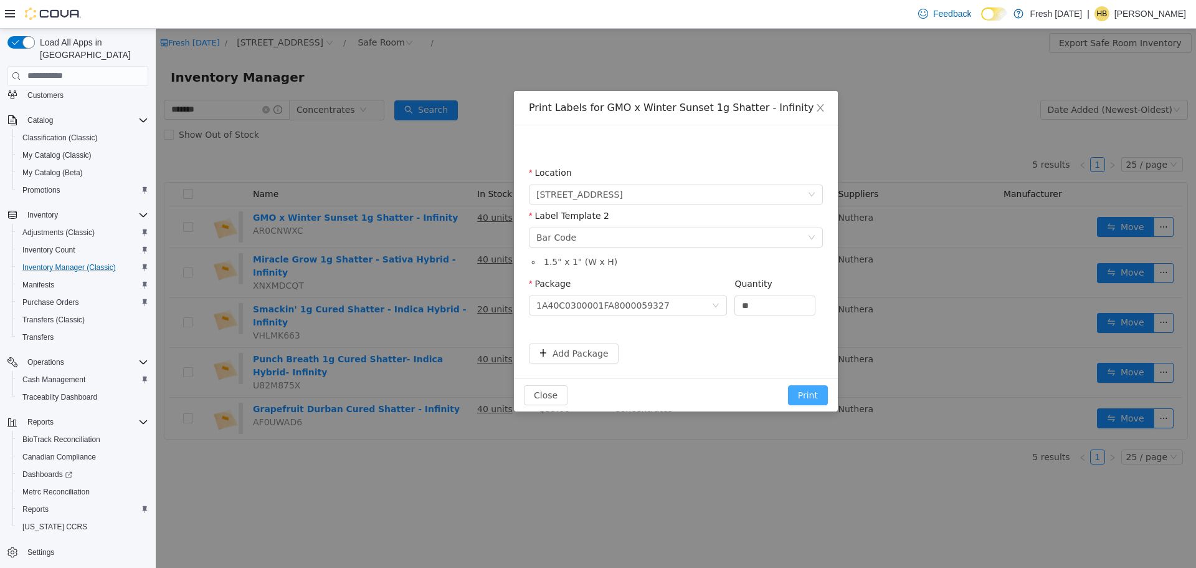
click at [813, 395] on button "Print" at bounding box center [808, 394] width 40 height 20
click at [787, 308] on input "**" at bounding box center [775, 304] width 80 height 19
click at [788, 384] on button "Print" at bounding box center [808, 394] width 40 height 20
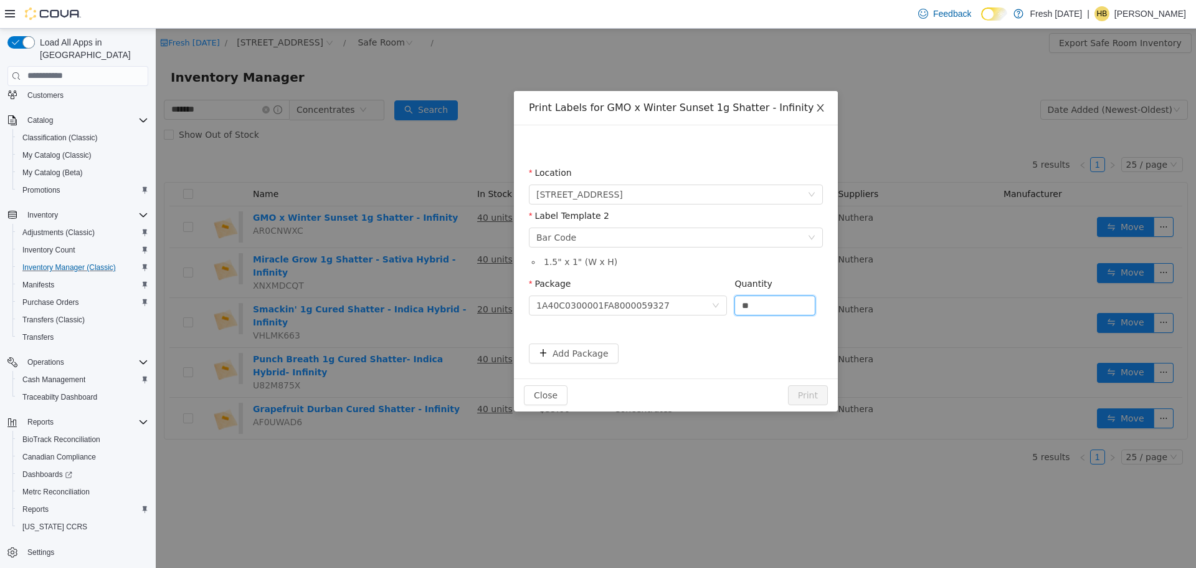
click at [822, 107] on icon "icon: close" at bounding box center [820, 107] width 10 height 10
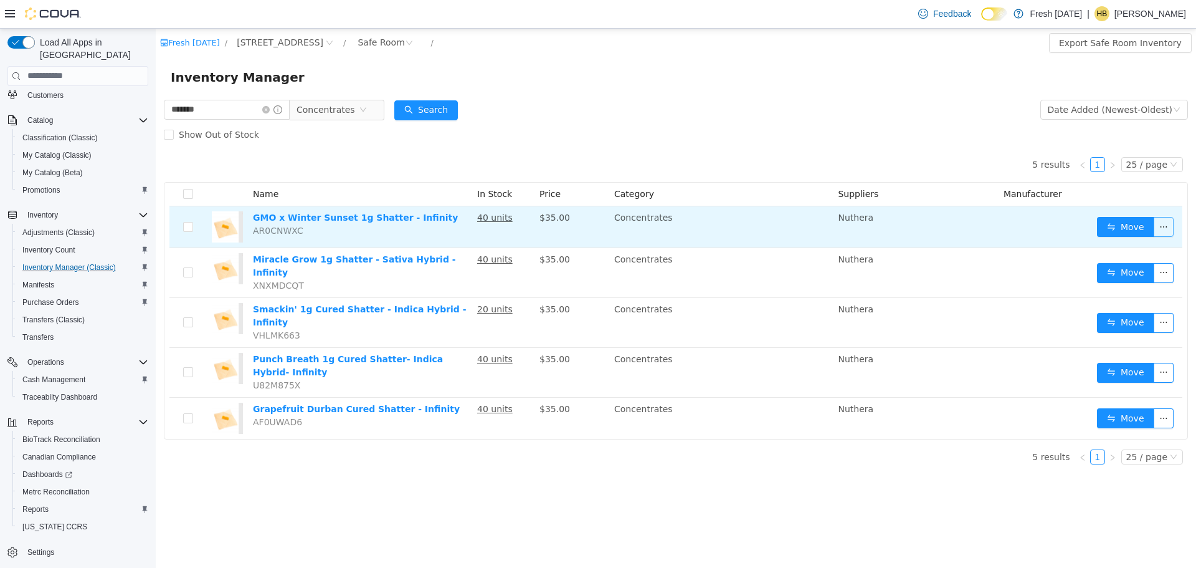
click at [1165, 223] on button "button" at bounding box center [1164, 226] width 20 height 20
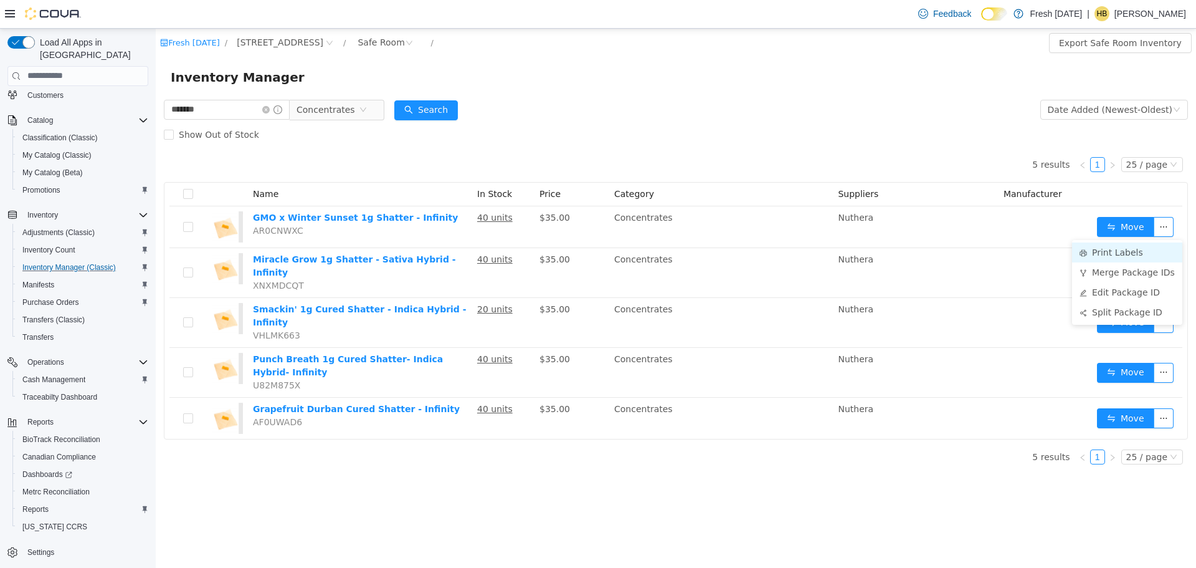
click at [1109, 253] on li "Print Labels" at bounding box center [1127, 252] width 110 height 20
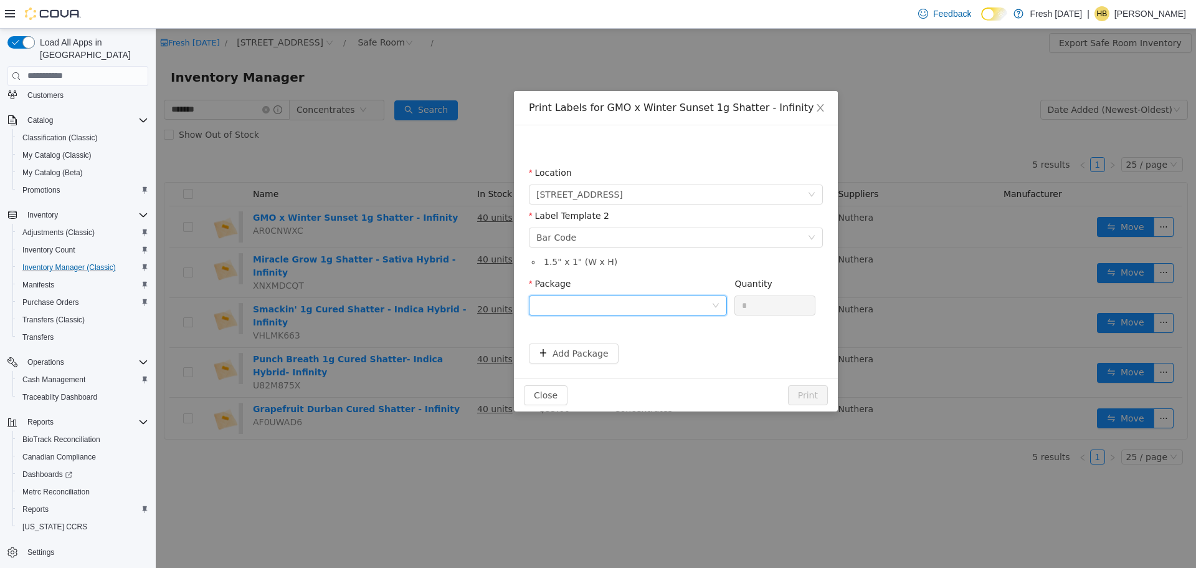
click at [667, 313] on div at bounding box center [623, 304] width 175 height 19
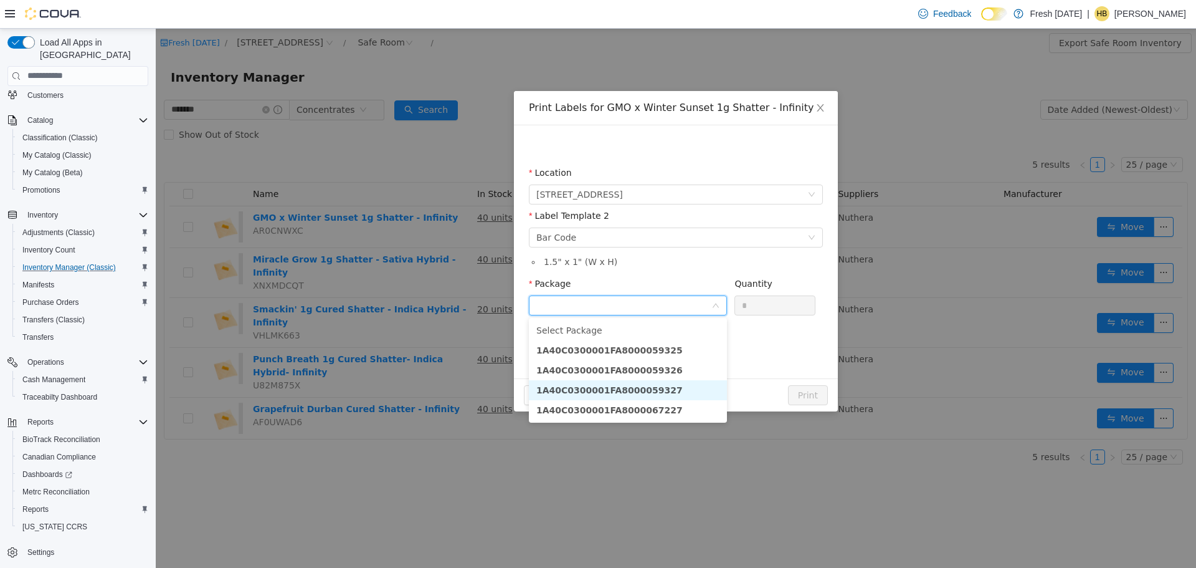
click at [667, 387] on li "1A40C0300001FA8000059327" at bounding box center [628, 389] width 198 height 20
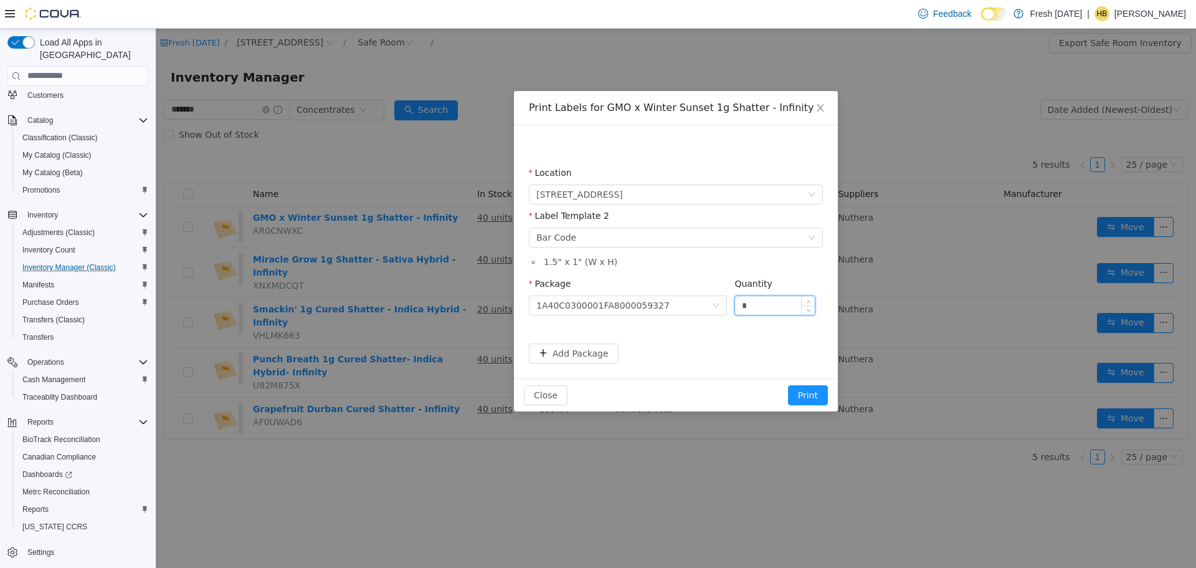
click at [778, 308] on input "*" at bounding box center [775, 304] width 80 height 19
type input "**"
click at [788, 384] on button "Print" at bounding box center [808, 394] width 40 height 20
click at [820, 102] on span "Close" at bounding box center [820, 107] width 35 height 35
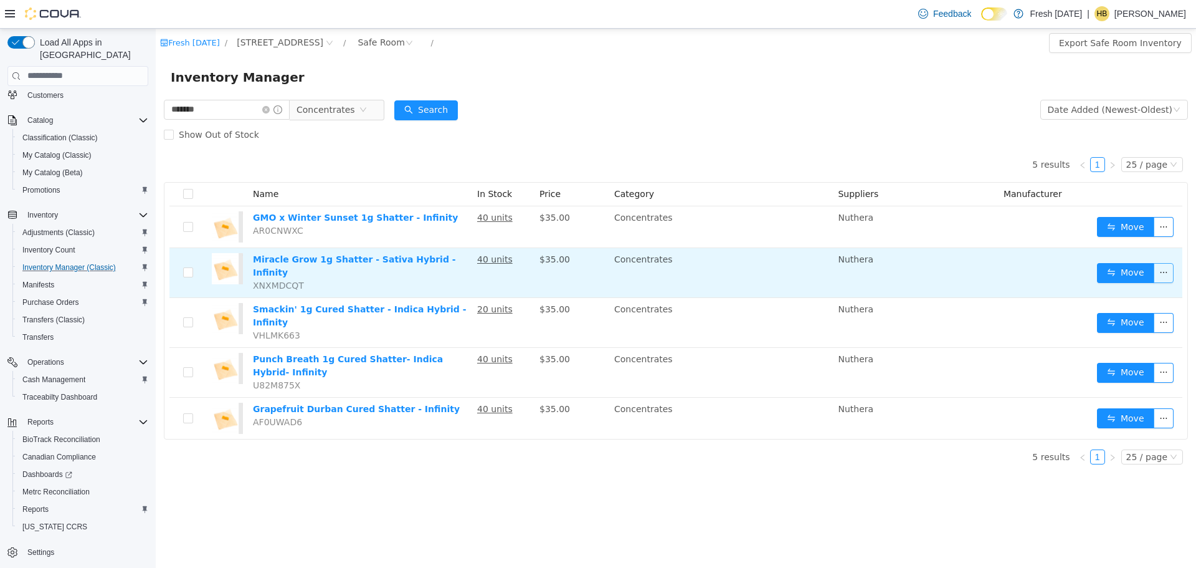
click at [1158, 265] on button "button" at bounding box center [1164, 272] width 20 height 20
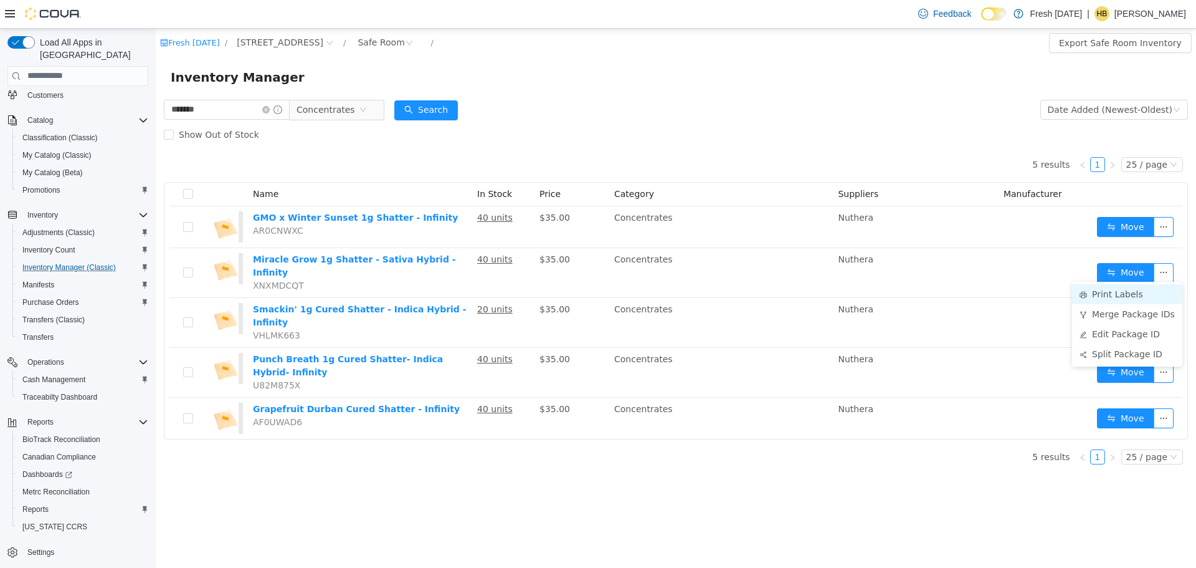
click at [1123, 290] on li "Print Labels" at bounding box center [1127, 293] width 110 height 20
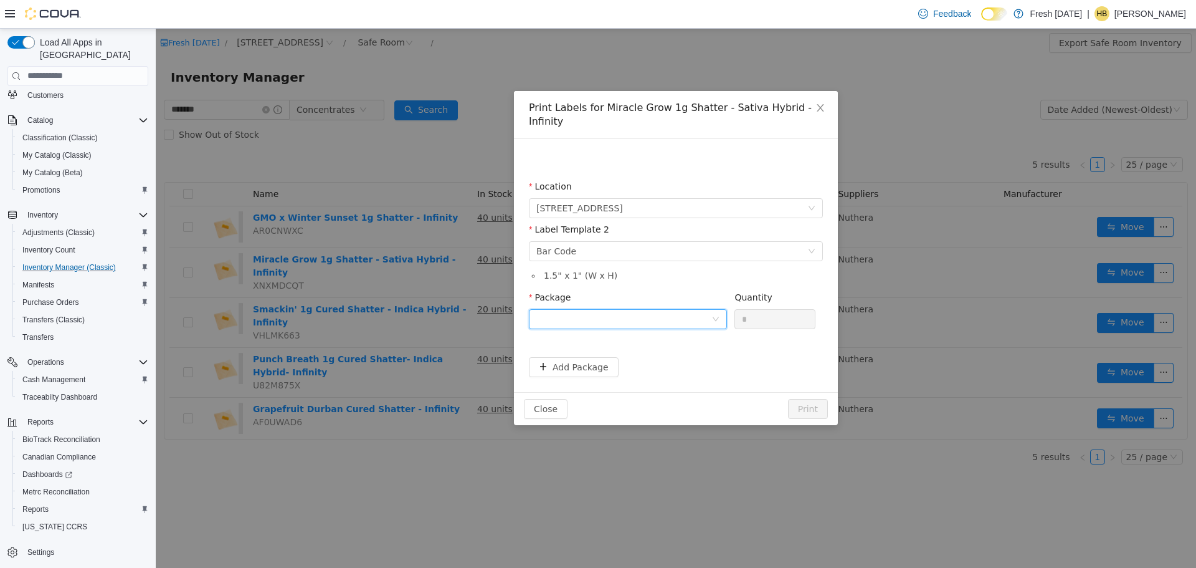
click at [659, 309] on div at bounding box center [623, 318] width 175 height 19
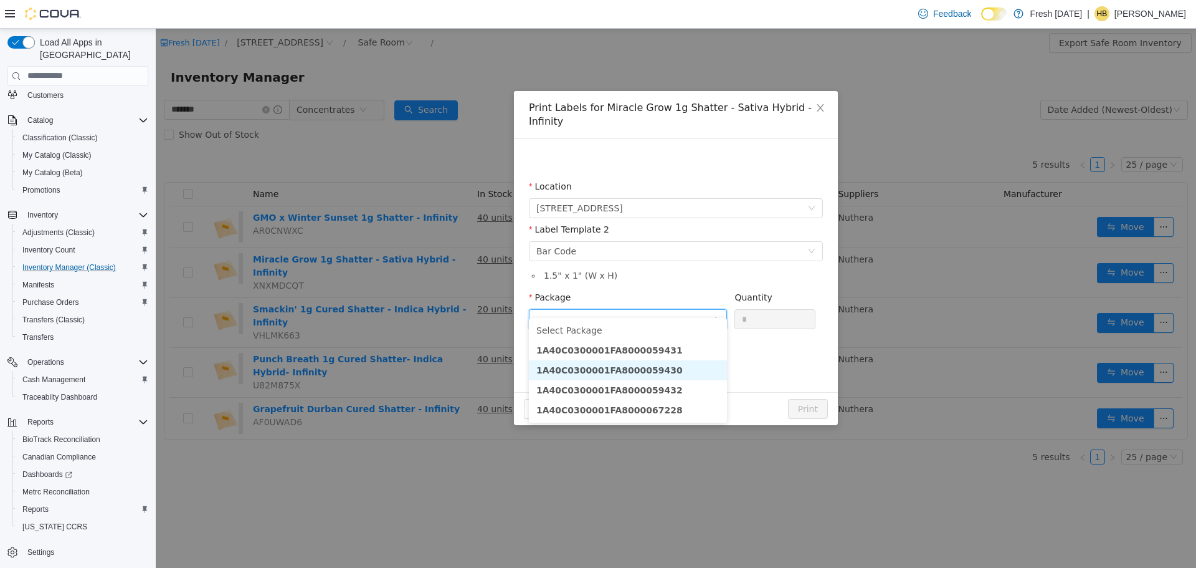
click at [658, 370] on li "1A40C0300001FA8000059430" at bounding box center [628, 369] width 198 height 20
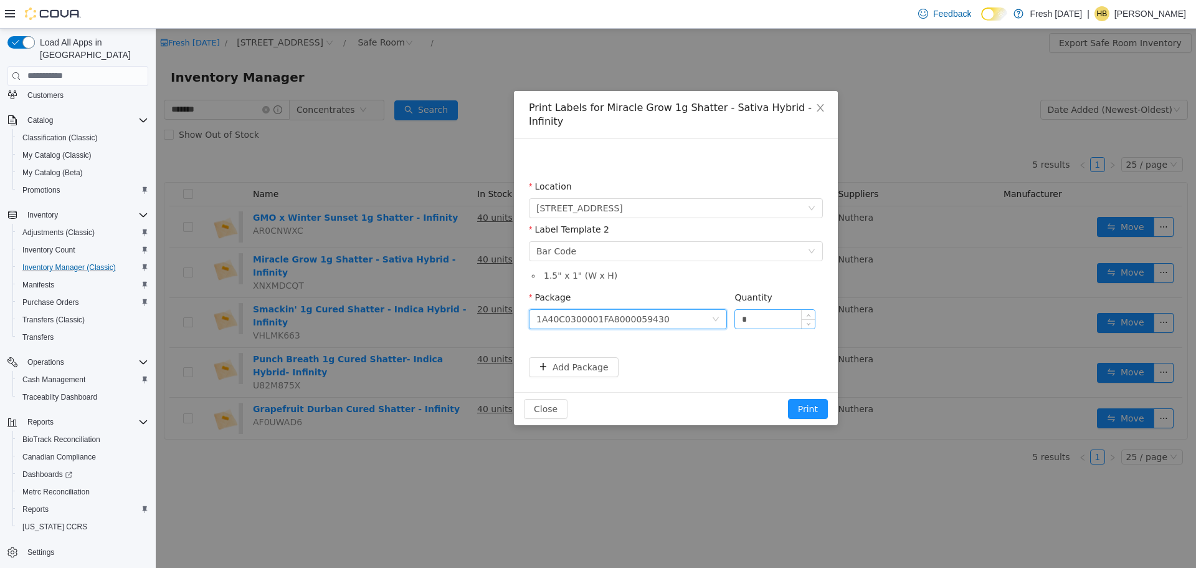
click at [749, 309] on input "*" at bounding box center [775, 318] width 80 height 19
type input "**"
click at [788, 398] on button "Print" at bounding box center [808, 408] width 40 height 20
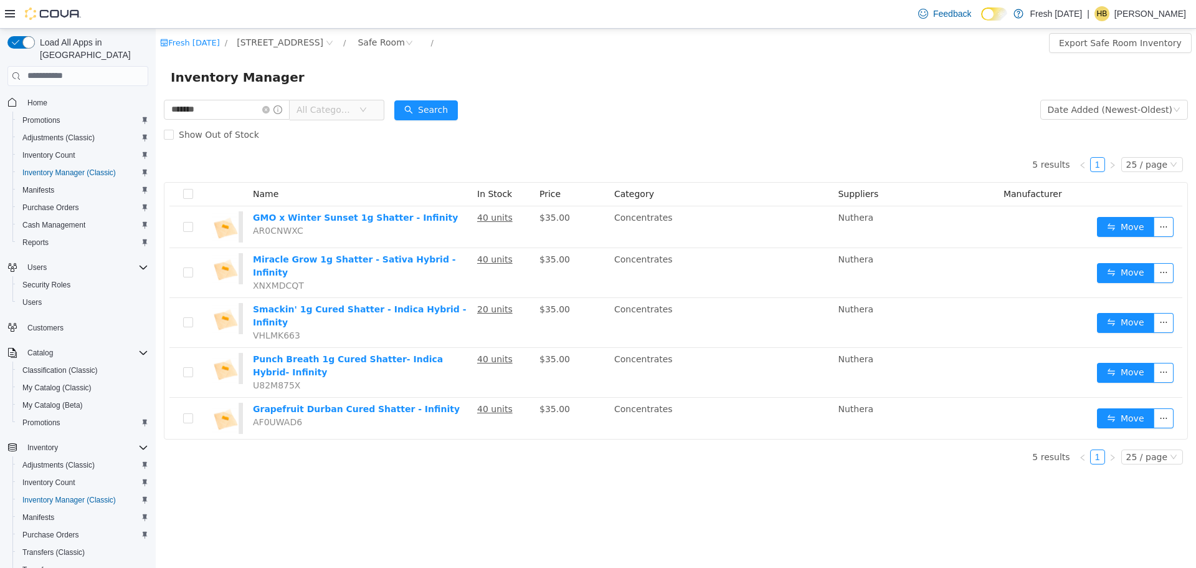
click at [616, 110] on form "******* All Categories Date Added (Newest-Oldest) Search Show Out of Stock" at bounding box center [676, 122] width 1024 height 50
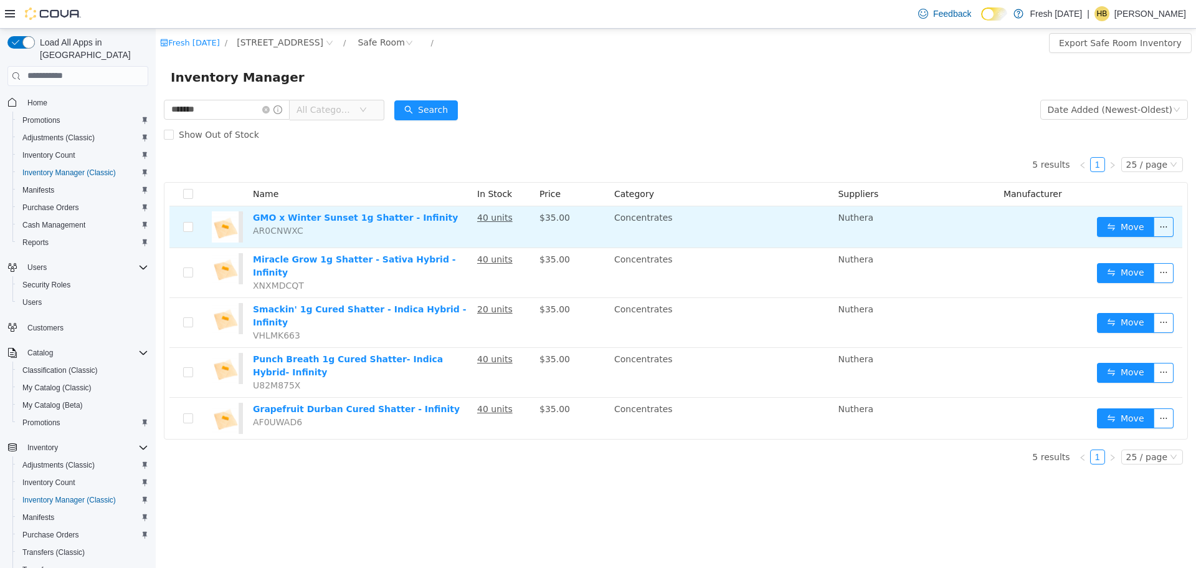
click at [1174, 220] on td "Move" at bounding box center [1137, 227] width 90 height 42
click at [1171, 223] on button "button" at bounding box center [1164, 226] width 20 height 20
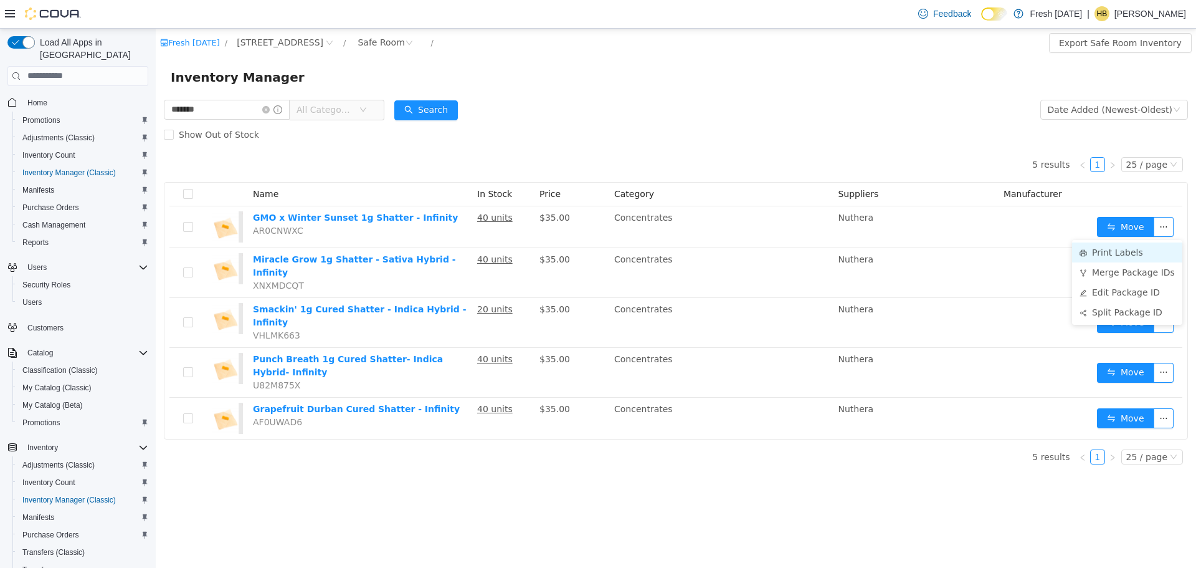
click at [1119, 254] on li "Print Labels" at bounding box center [1127, 252] width 110 height 20
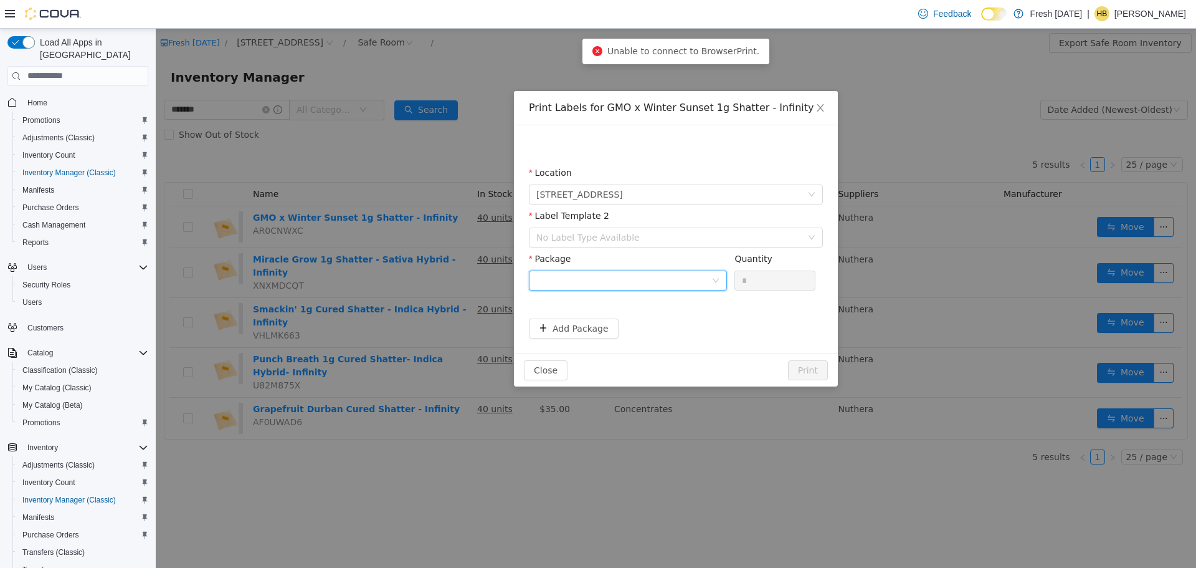
click at [643, 275] on div at bounding box center [623, 279] width 175 height 19
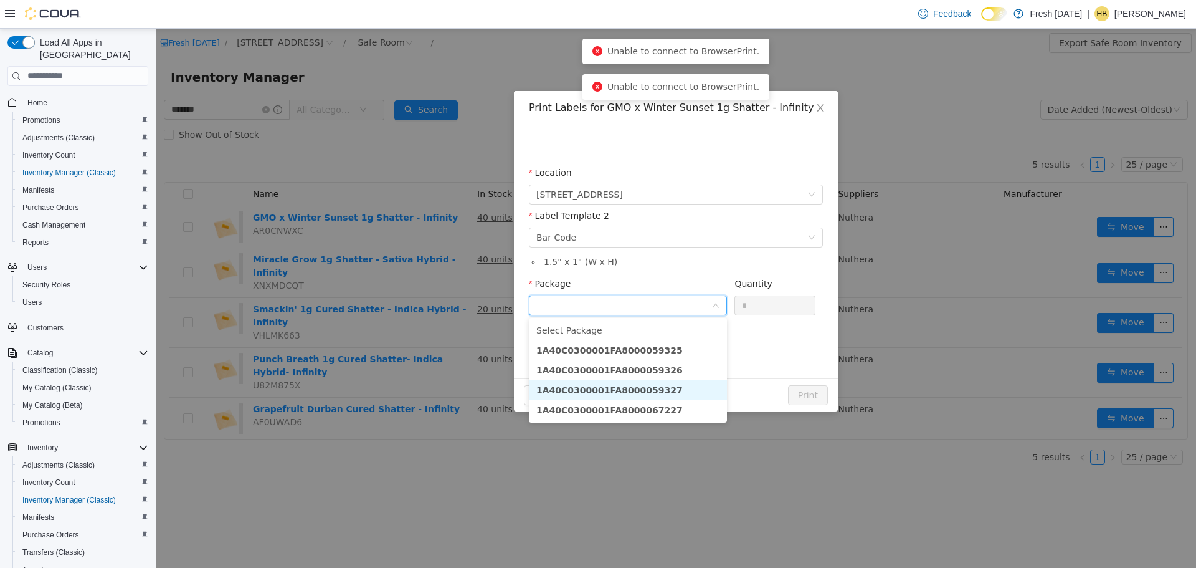
click at [668, 392] on li "1A40C0300001FA8000059327" at bounding box center [628, 389] width 198 height 20
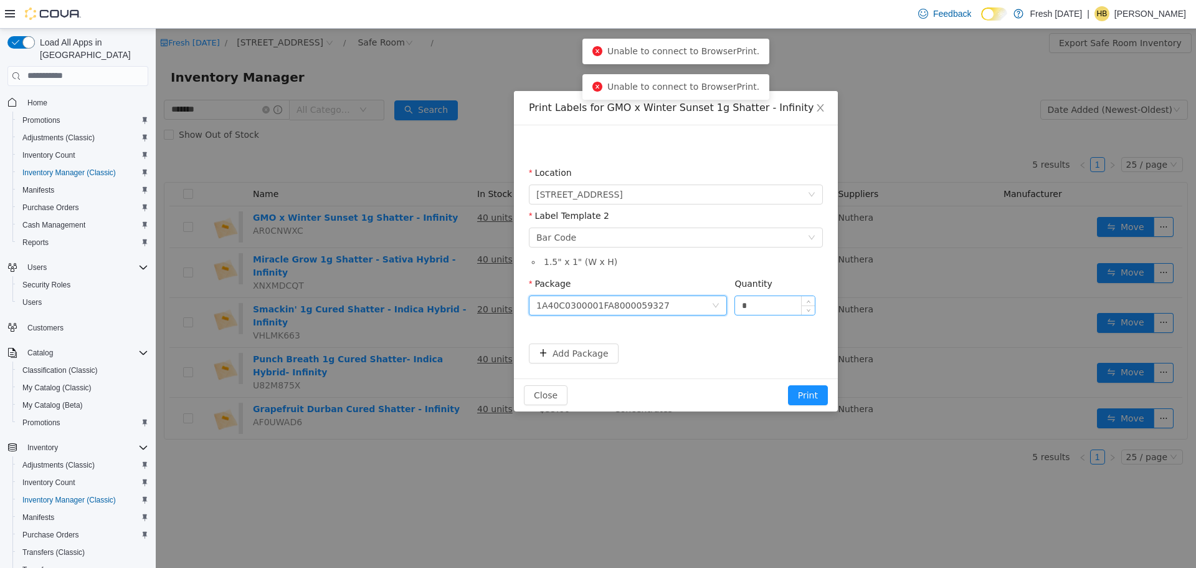
click at [776, 296] on input "*" at bounding box center [775, 304] width 80 height 19
type input "**"
click at [788, 384] on button "Print" at bounding box center [808, 394] width 40 height 20
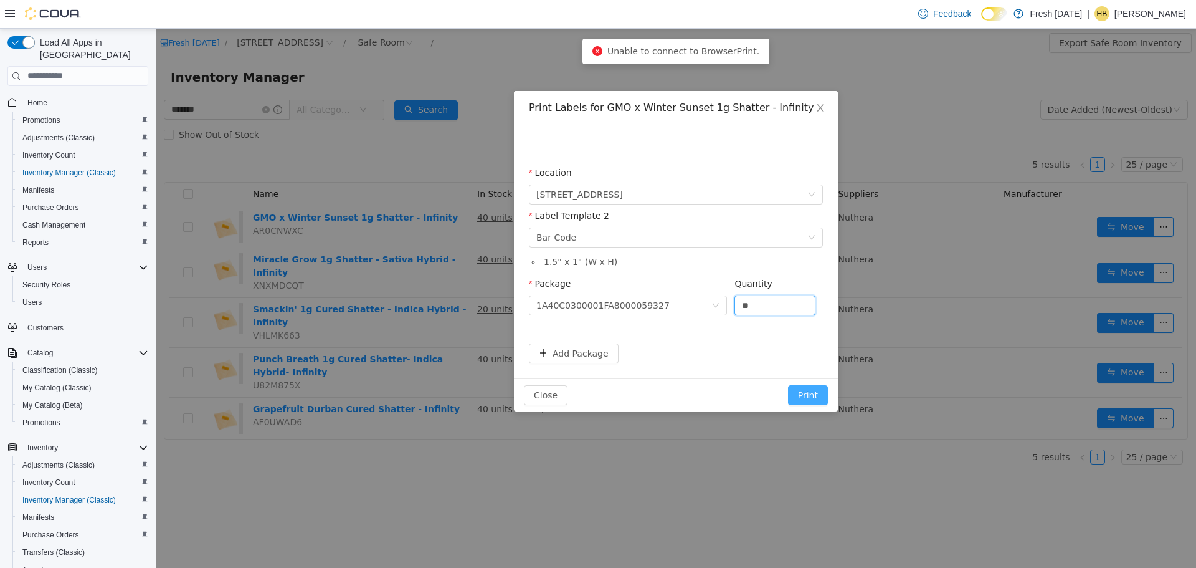
click at [810, 394] on button "Print" at bounding box center [808, 394] width 40 height 20
click at [759, 300] on input "**" at bounding box center [775, 304] width 80 height 19
click at [788, 384] on button "Print" at bounding box center [808, 394] width 40 height 20
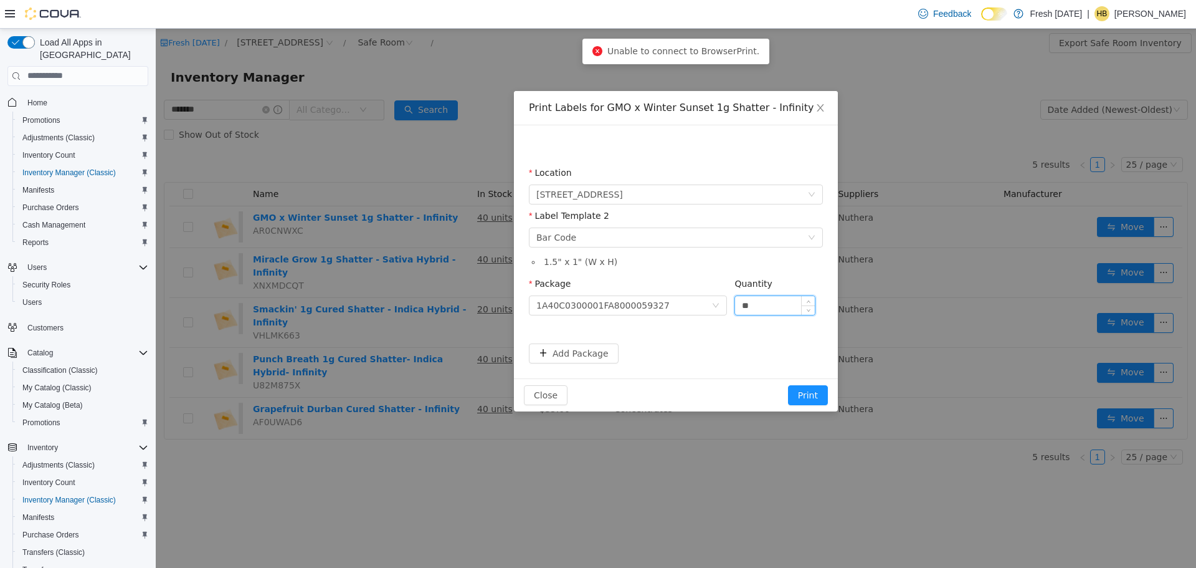
click at [788, 384] on button "Print" at bounding box center [808, 394] width 40 height 20
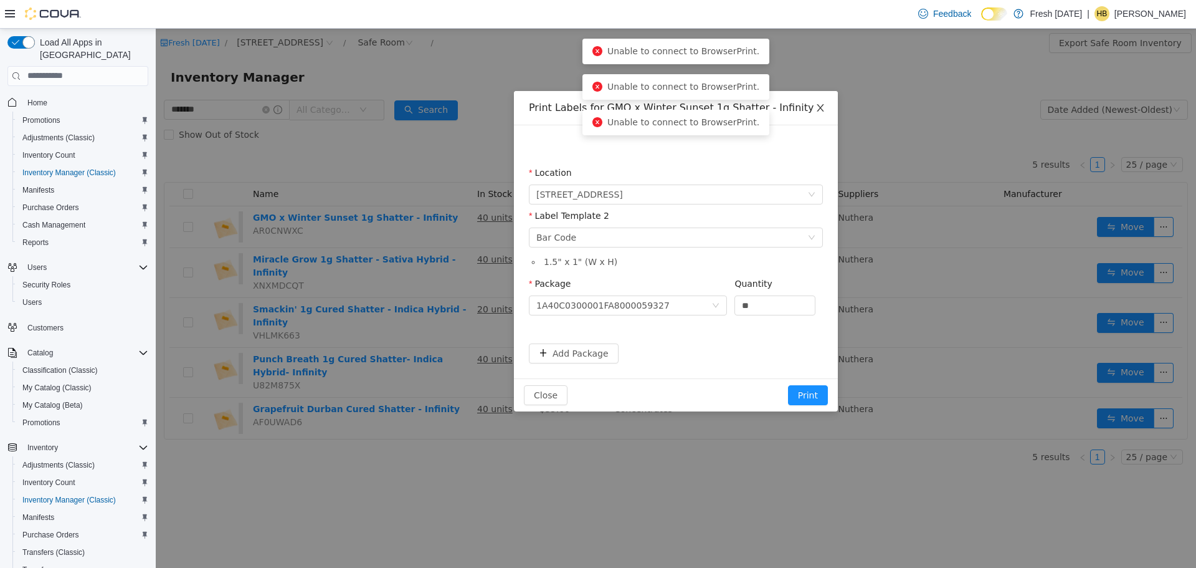
click at [820, 115] on span "Close" at bounding box center [820, 107] width 35 height 35
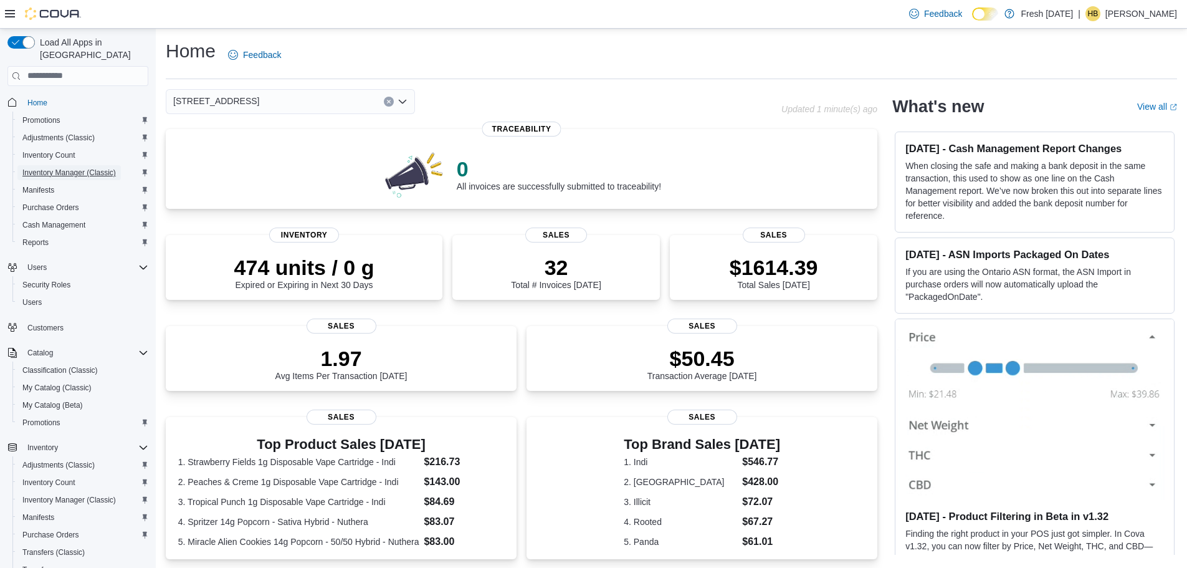
click at [64, 167] on span "Inventory Manager (Classic)" at bounding box center [68, 172] width 93 height 15
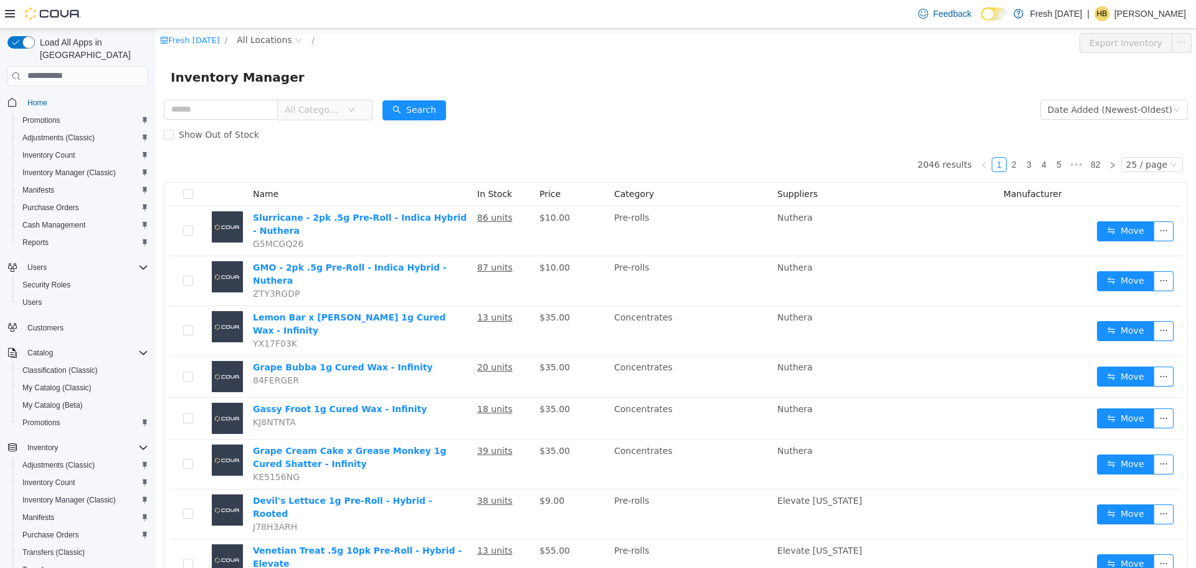
click at [320, 105] on span "All Categories" at bounding box center [313, 109] width 57 height 12
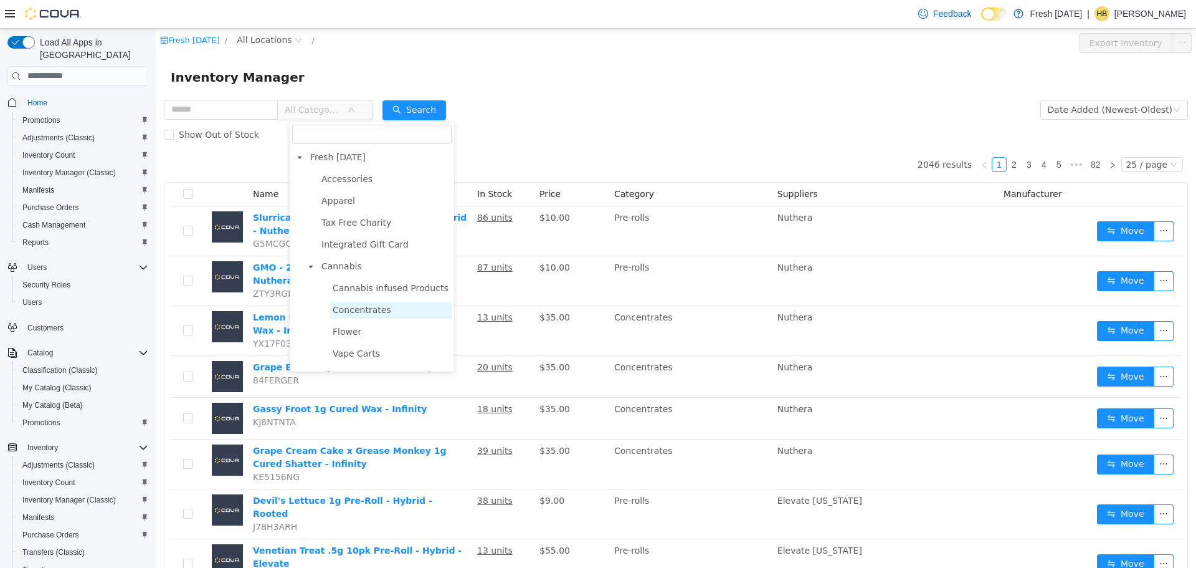
click at [359, 313] on span "Concentrates" at bounding box center [362, 309] width 59 height 10
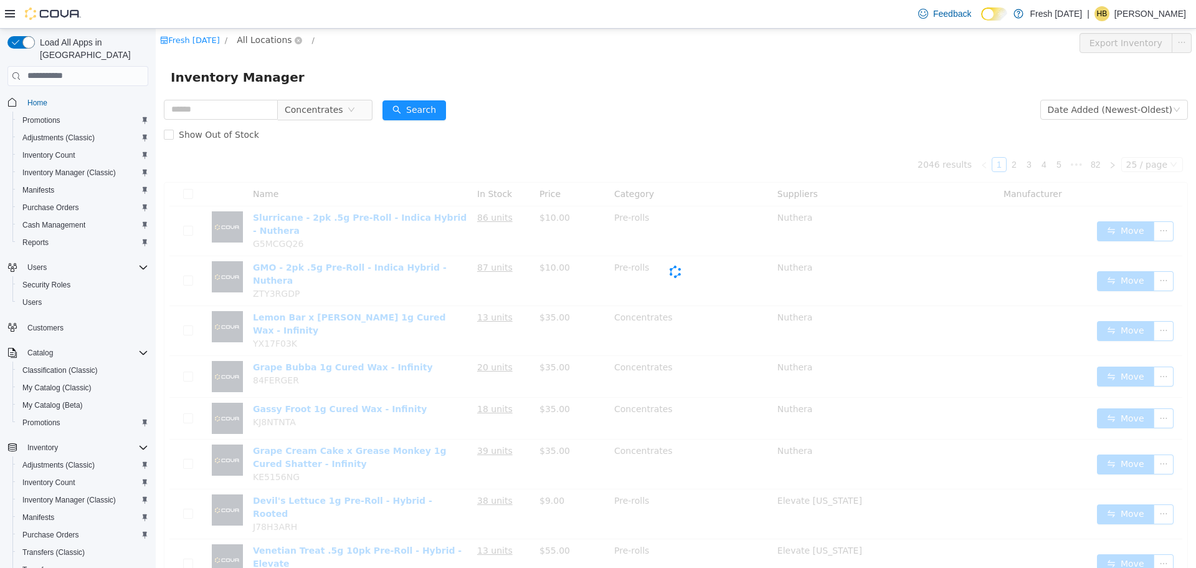
click at [260, 37] on span "All Locations" at bounding box center [264, 39] width 55 height 14
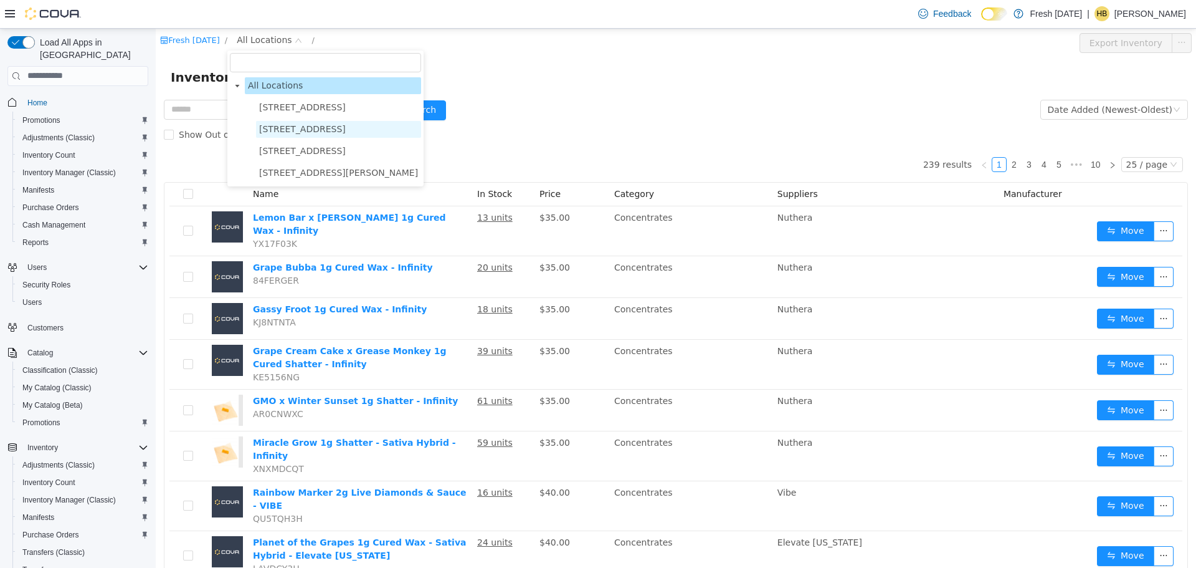
click at [295, 131] on span "[STREET_ADDRESS]" at bounding box center [302, 128] width 87 height 10
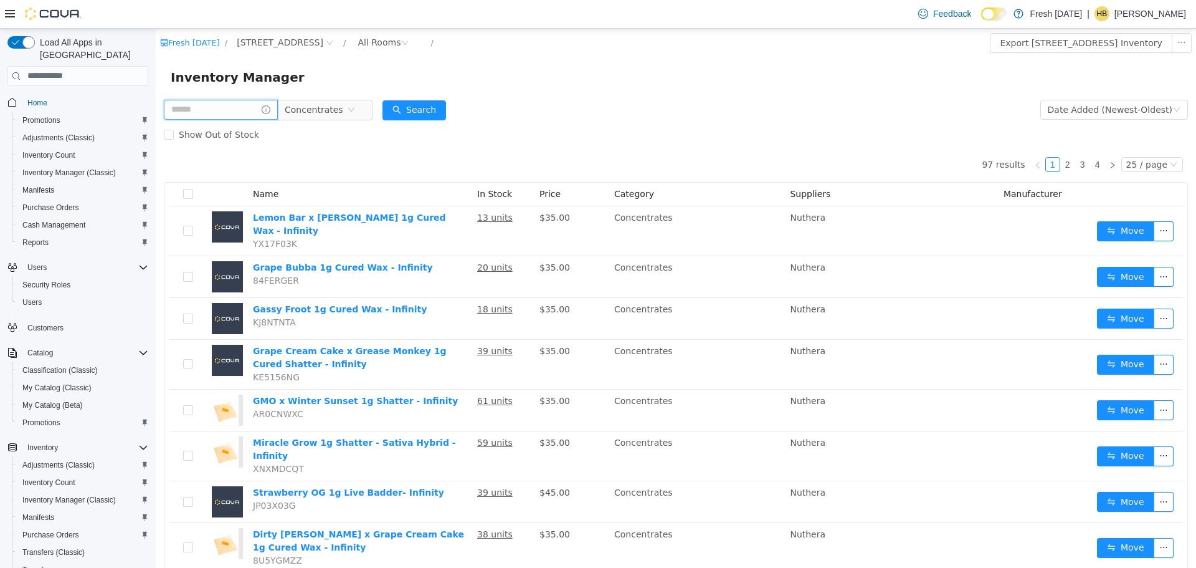
click at [202, 108] on input "text" at bounding box center [221, 109] width 114 height 20
type input "*******"
click at [232, 109] on input "*******" at bounding box center [227, 109] width 126 height 20
click at [420, 103] on button "Search" at bounding box center [426, 110] width 64 height 20
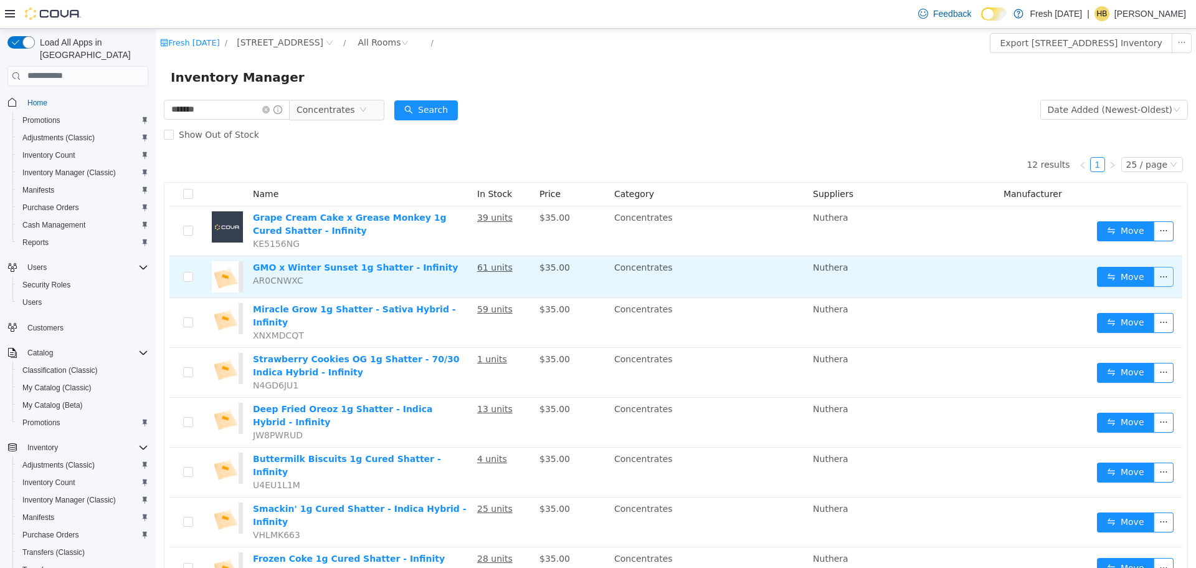
click at [1157, 269] on button "button" at bounding box center [1164, 276] width 20 height 20
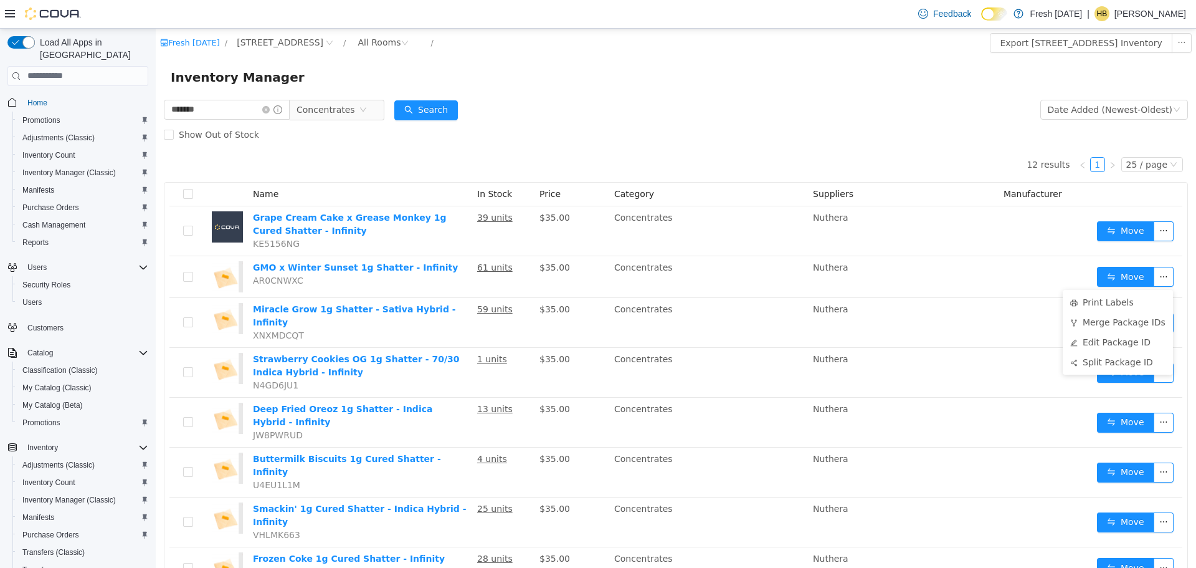
click at [1089, 290] on ul "Print Labels Merge Package IDs Edit Package ID Split Package ID" at bounding box center [1118, 331] width 110 height 85
click at [1089, 293] on li "Print Labels" at bounding box center [1118, 302] width 110 height 20
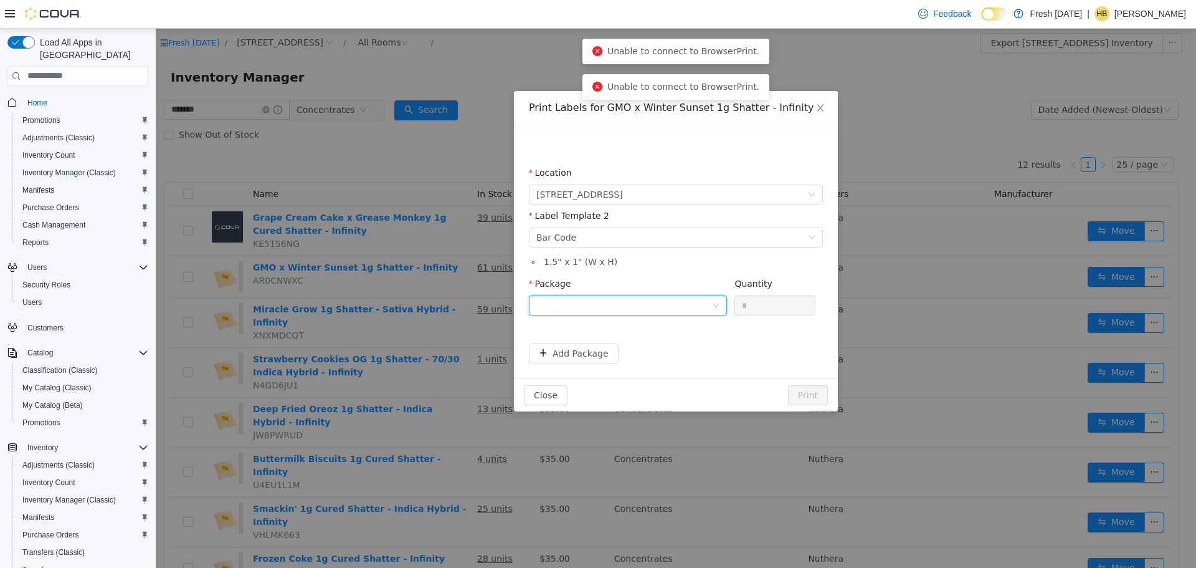
click at [659, 297] on div at bounding box center [623, 304] width 175 height 19
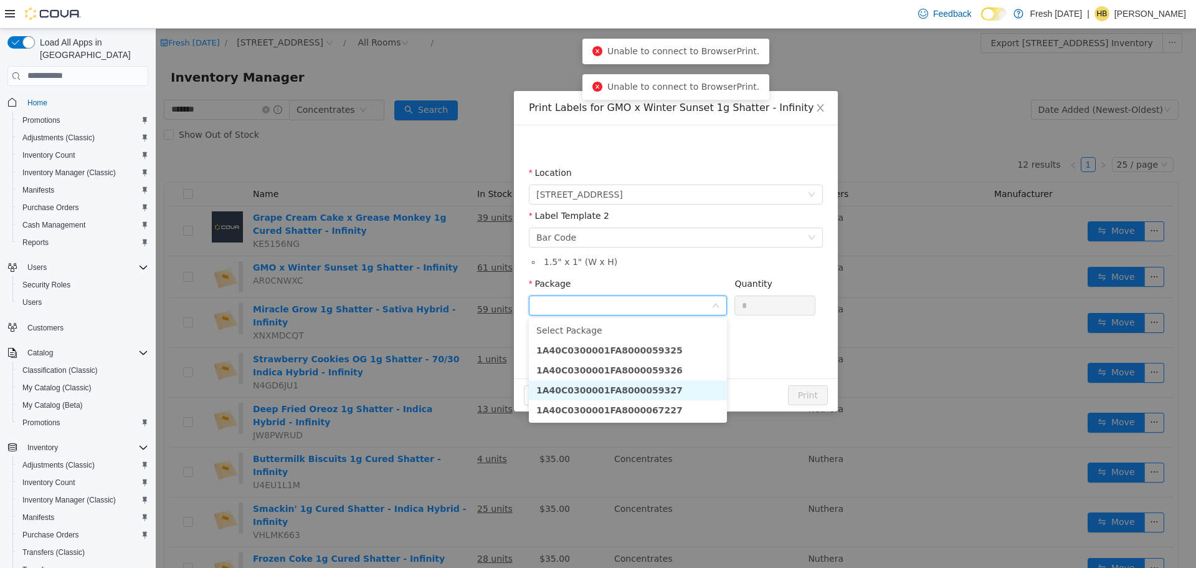
click at [655, 388] on li "1A40C0300001FA8000059327" at bounding box center [628, 389] width 198 height 20
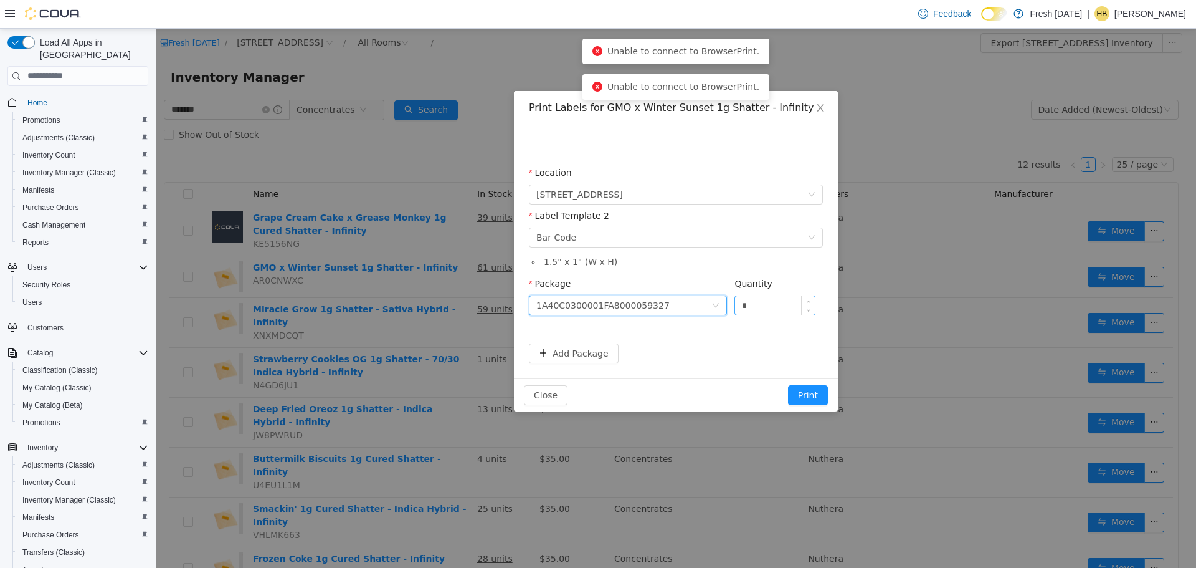
click at [776, 300] on input "*" at bounding box center [775, 304] width 80 height 19
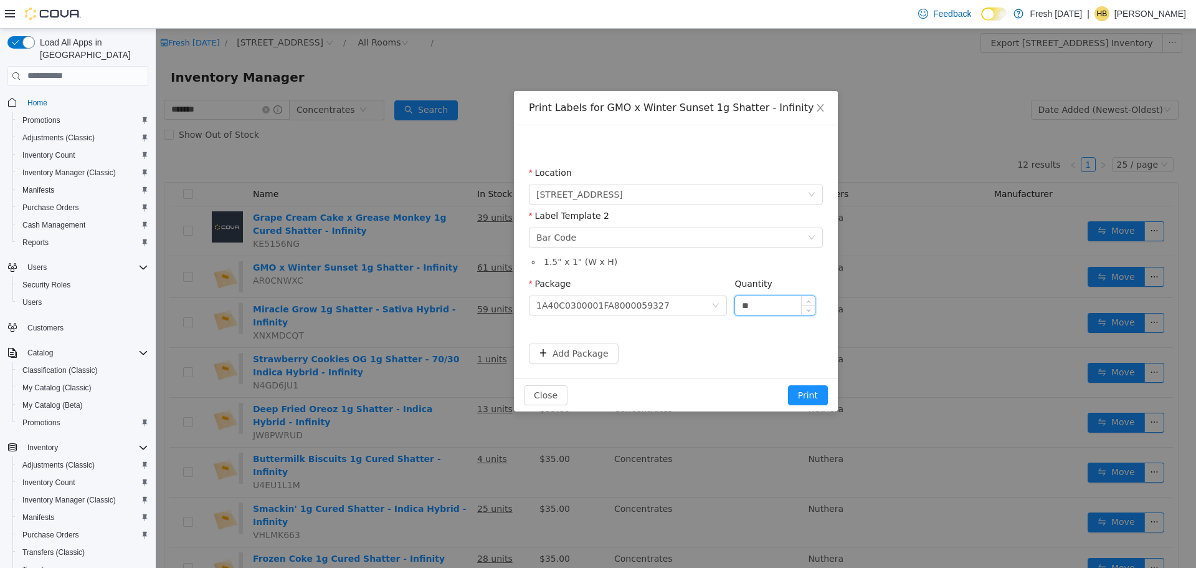
type input "**"
click at [788, 384] on button "Print" at bounding box center [808, 394] width 40 height 20
click at [827, 115] on span "Close" at bounding box center [820, 107] width 35 height 35
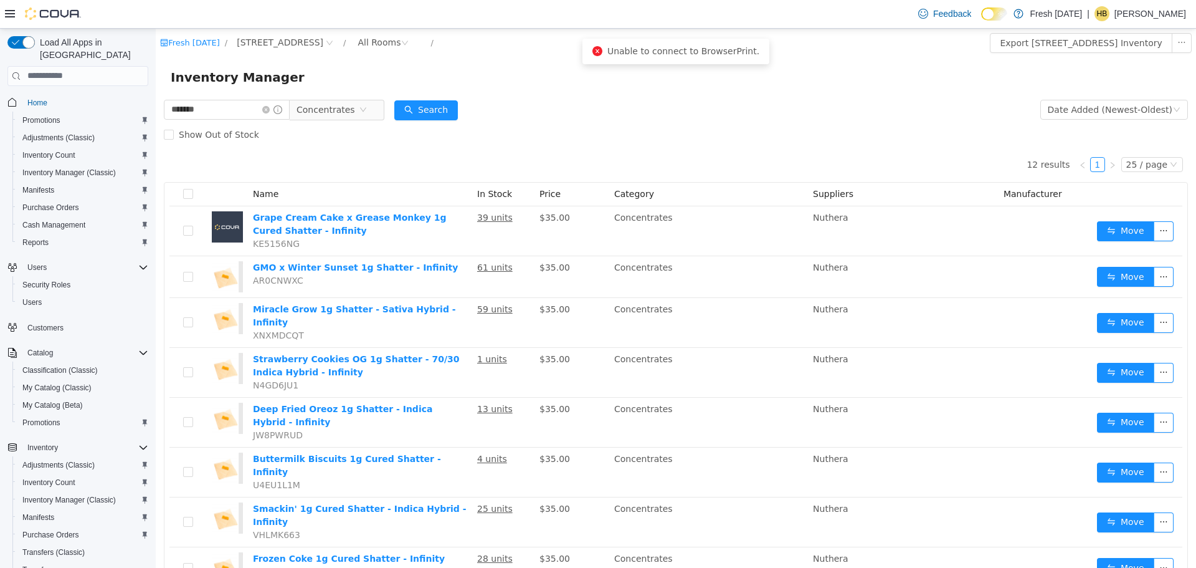
click at [827, 115] on form "******* Concentrates Date Added (Newest-Oldest) Search Show Out of Stock" at bounding box center [676, 122] width 1024 height 50
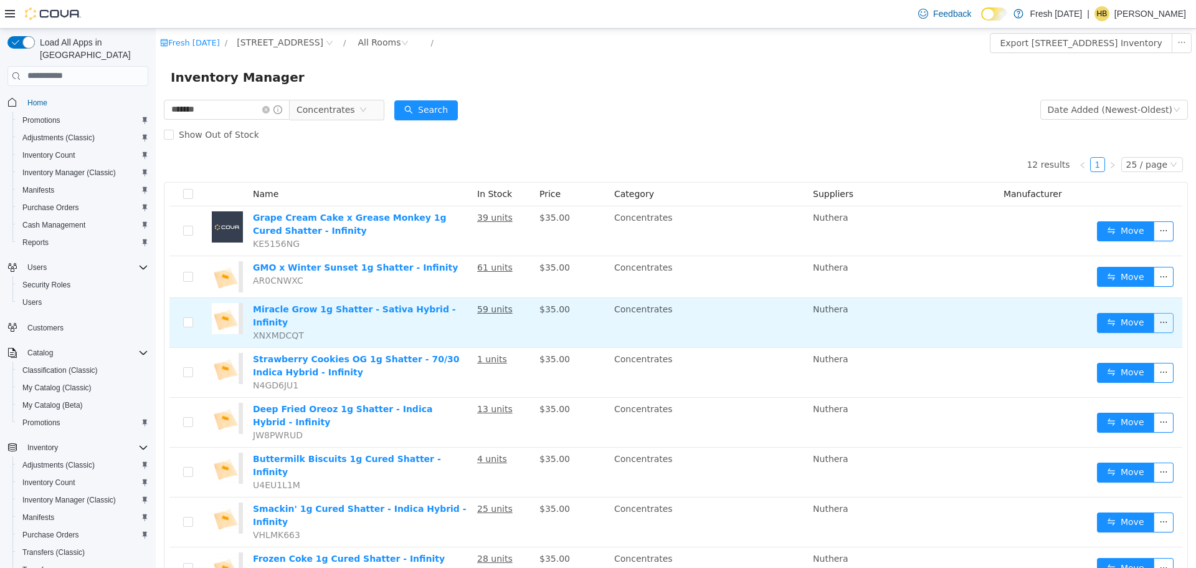
click at [1154, 317] on button "button" at bounding box center [1164, 322] width 20 height 20
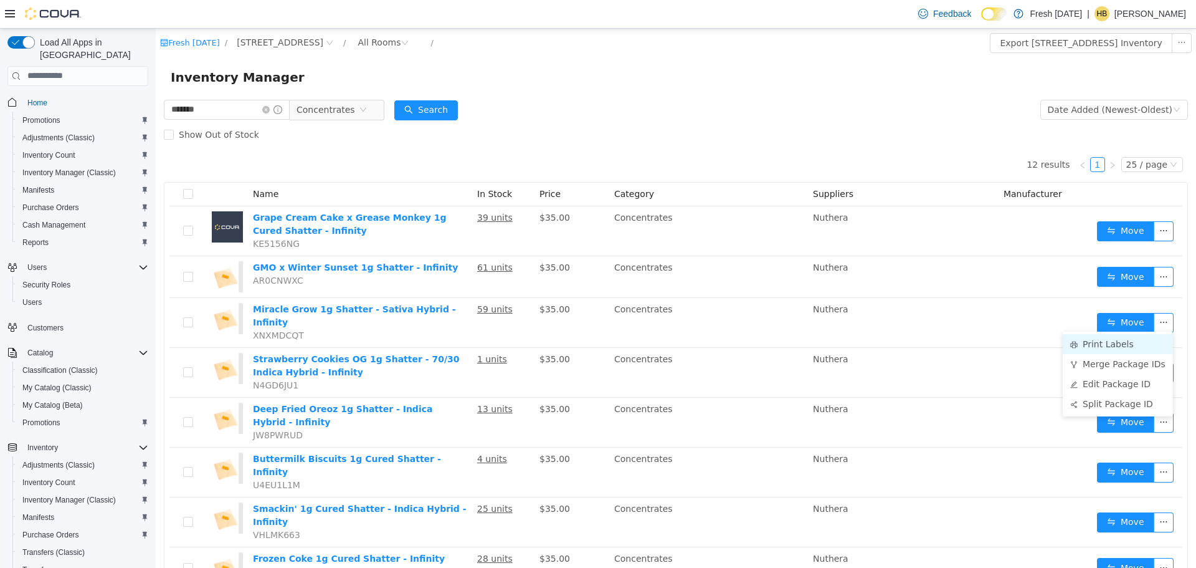
click at [1141, 342] on li "Print Labels" at bounding box center [1118, 343] width 110 height 20
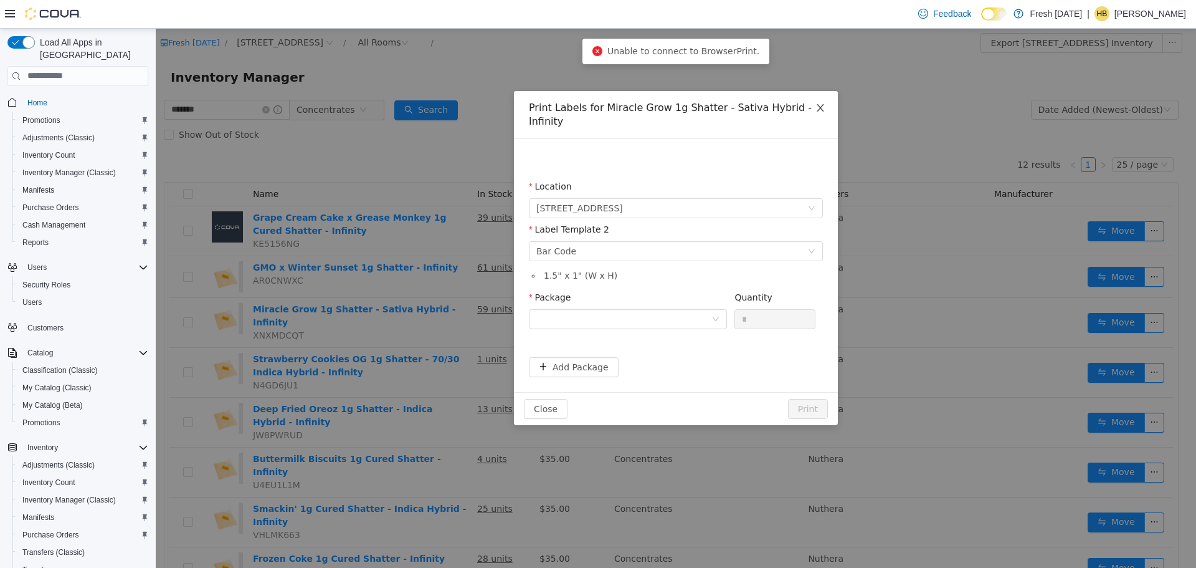
click at [823, 108] on icon "icon: close" at bounding box center [820, 107] width 10 height 10
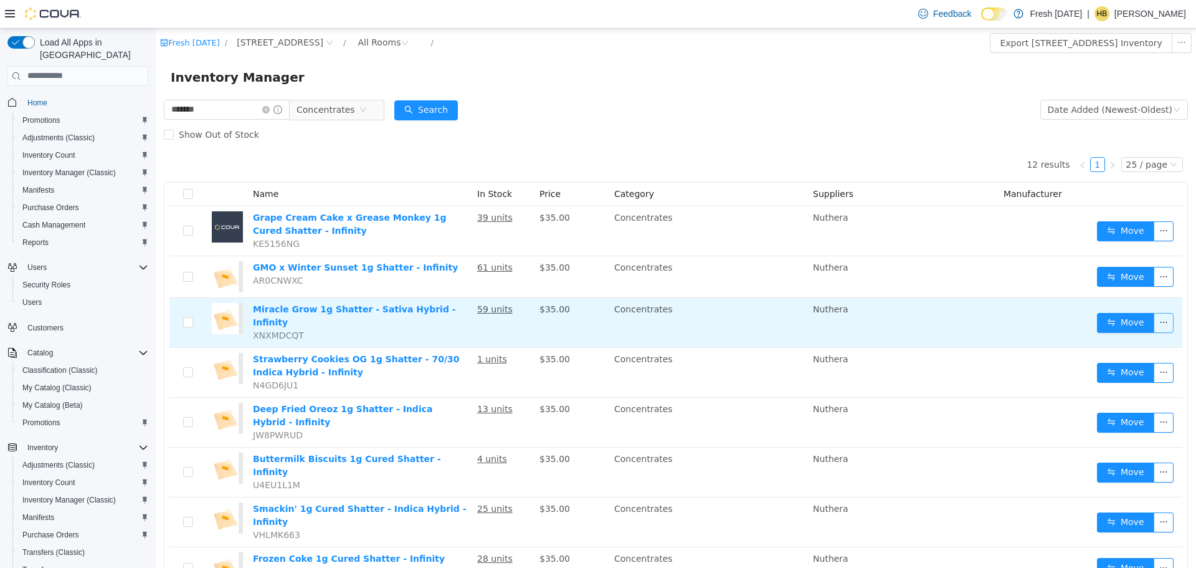
click at [1156, 321] on button "button" at bounding box center [1164, 322] width 20 height 20
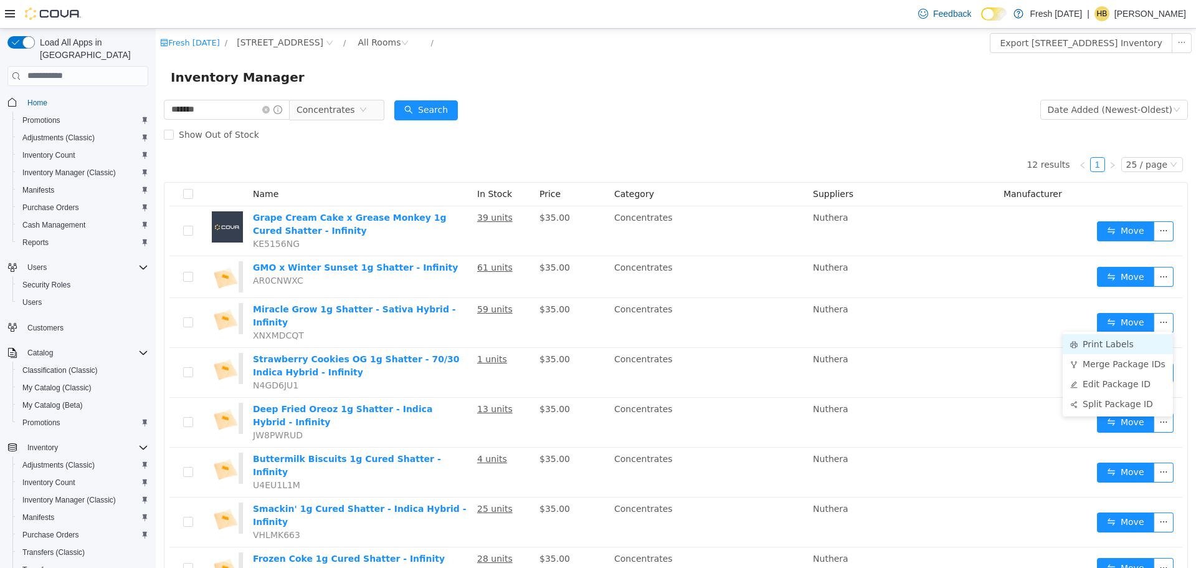
click at [1093, 341] on li "Print Labels" at bounding box center [1118, 343] width 110 height 20
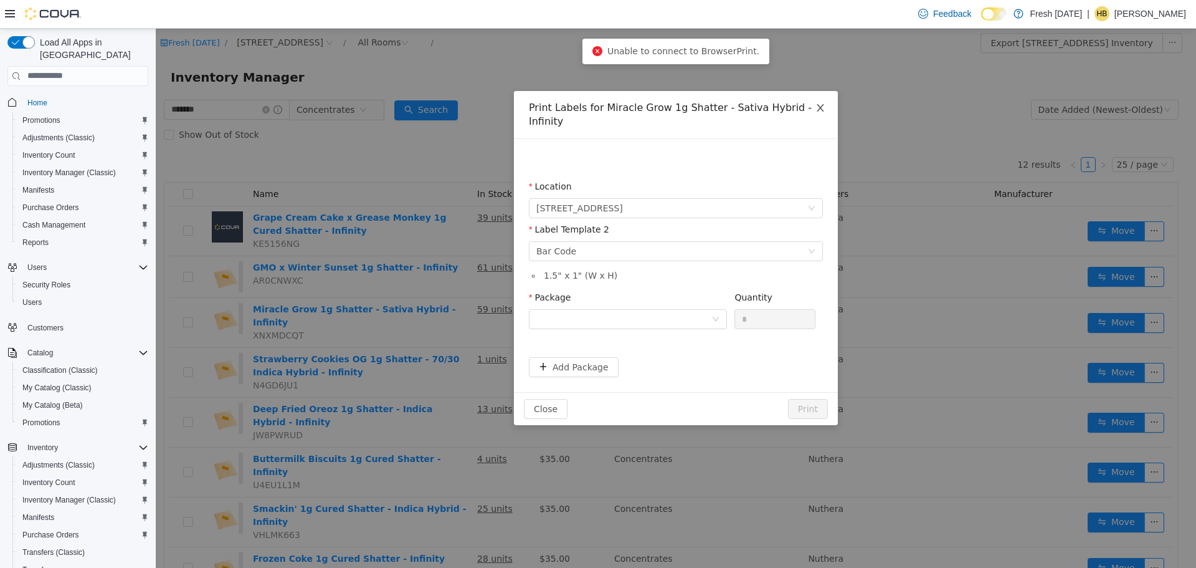
click at [822, 103] on icon "icon: close" at bounding box center [820, 107] width 10 height 10
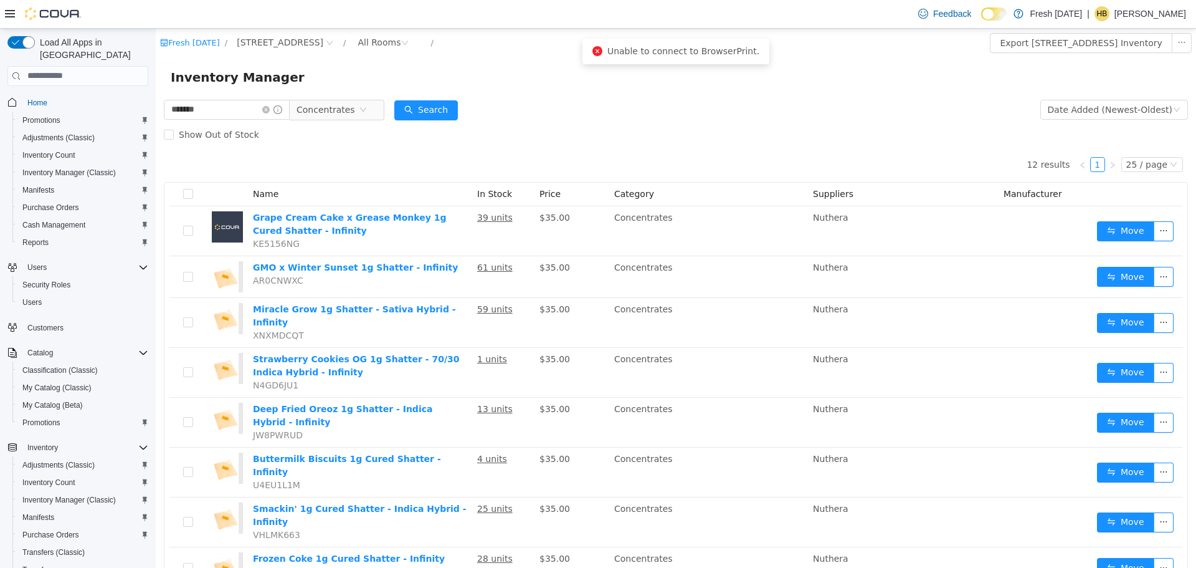
click at [714, 52] on span "Unable to connect to BrowserPrint." at bounding box center [683, 50] width 152 height 10
drag, startPoint x: 1088, startPoint y: 28, endPoint x: 883, endPoint y: 96, distance: 215.9
click at [883, 96] on div "Inventory Manager" at bounding box center [676, 77] width 1040 height 40
